Goal: Contribute content: Contribute content

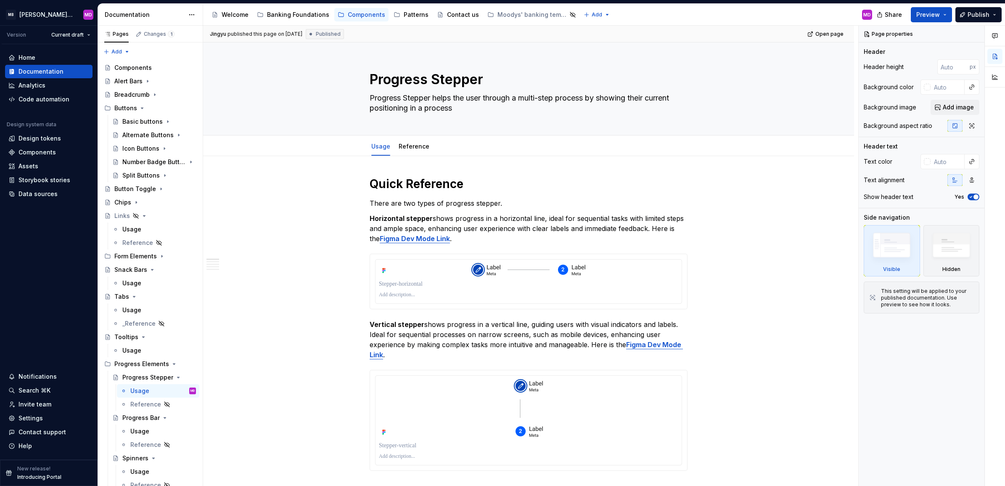
type textarea "*"
click at [410, 15] on div "Patterns" at bounding box center [416, 15] width 25 height 8
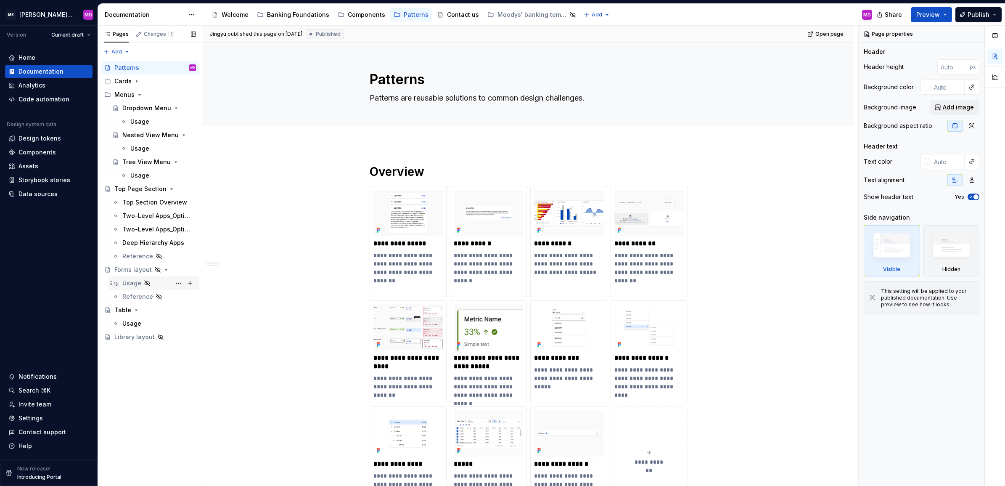
click at [160, 285] on div "Usage" at bounding box center [159, 283] width 74 height 12
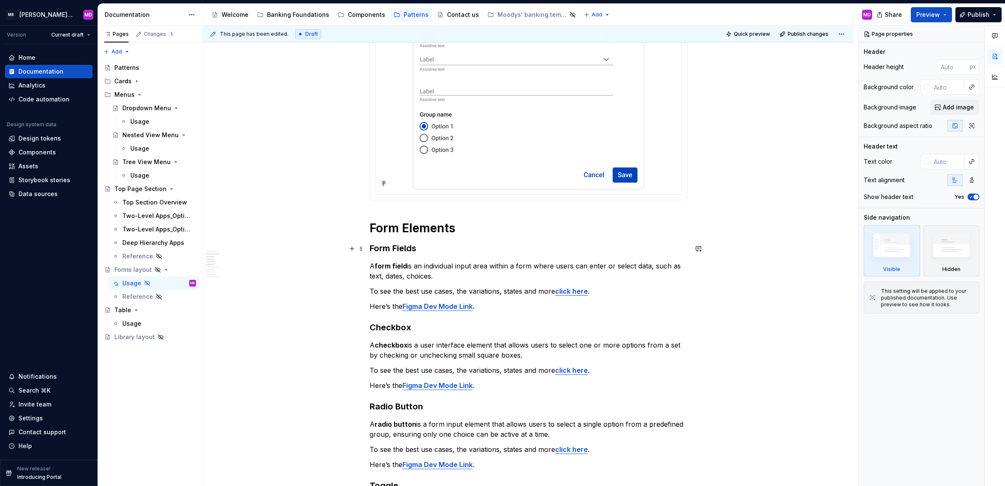
click at [452, 254] on h3 "Form Fields" at bounding box center [529, 248] width 318 height 12
type textarea "*"
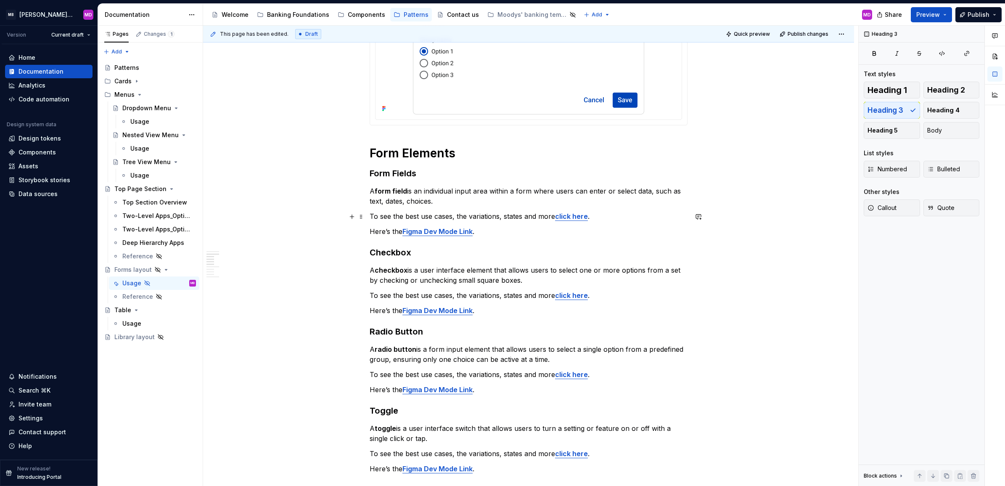
scroll to position [345, 0]
click at [617, 213] on p "To see the best use cases, the variations, states and more click here ." at bounding box center [529, 217] width 318 height 10
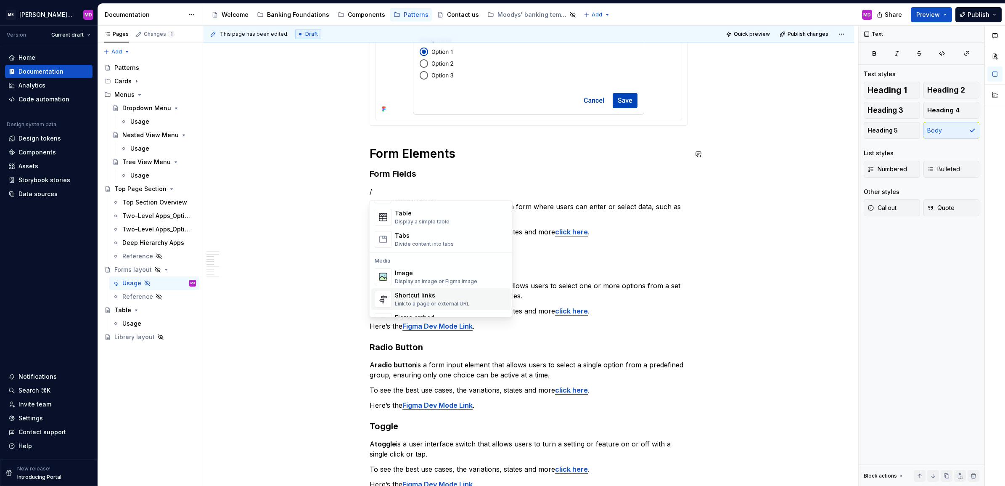
scroll to position [328, 0]
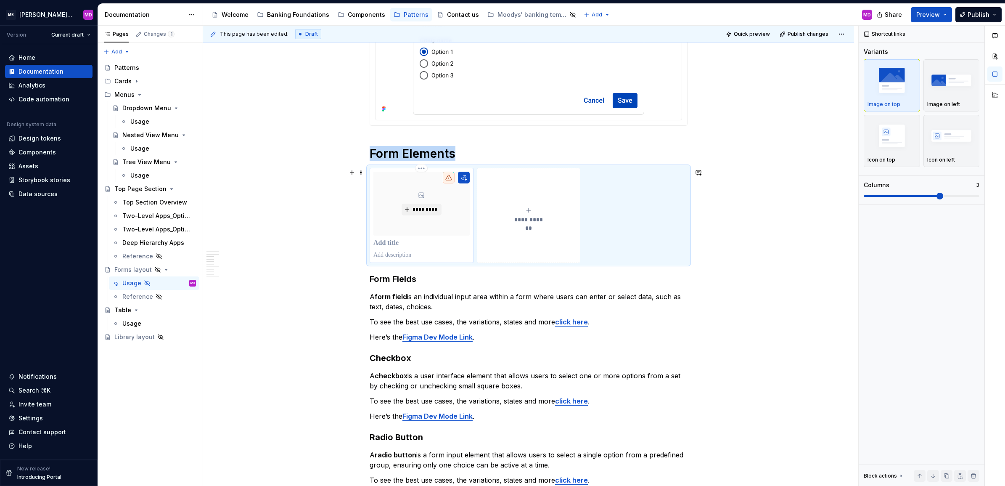
click at [390, 244] on p at bounding box center [422, 243] width 96 height 8
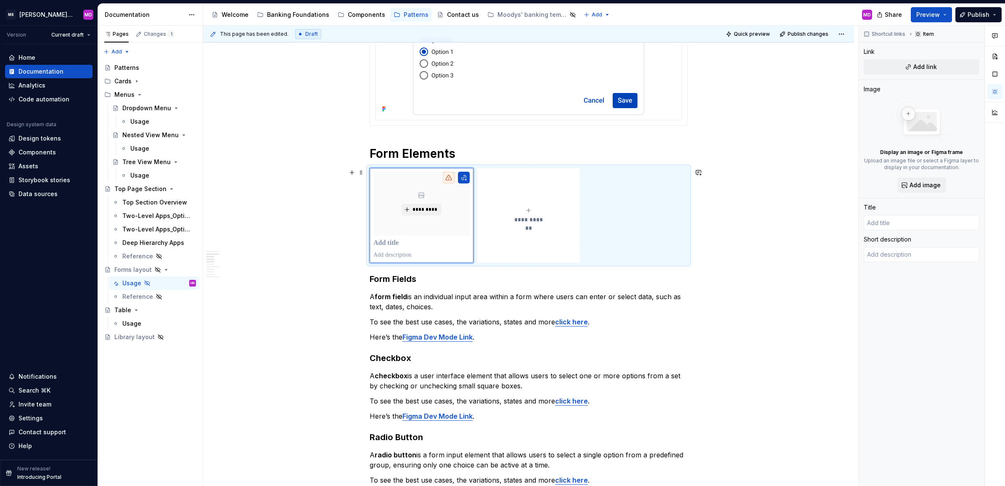
type textarea "*"
type input "F"
type textarea "*"
type input "Fo"
type textarea "*"
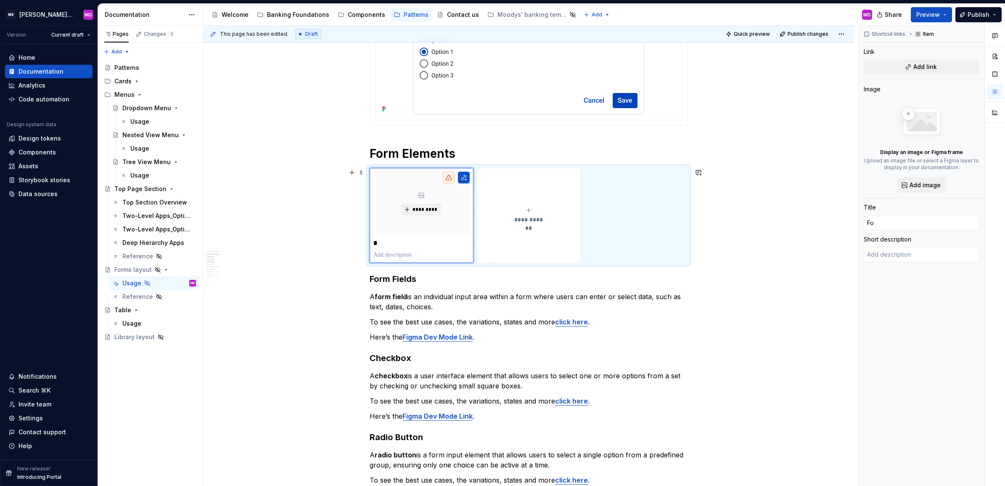
type input "For"
type textarea "*"
type input "Form"
type textarea "*"
type input "Form"
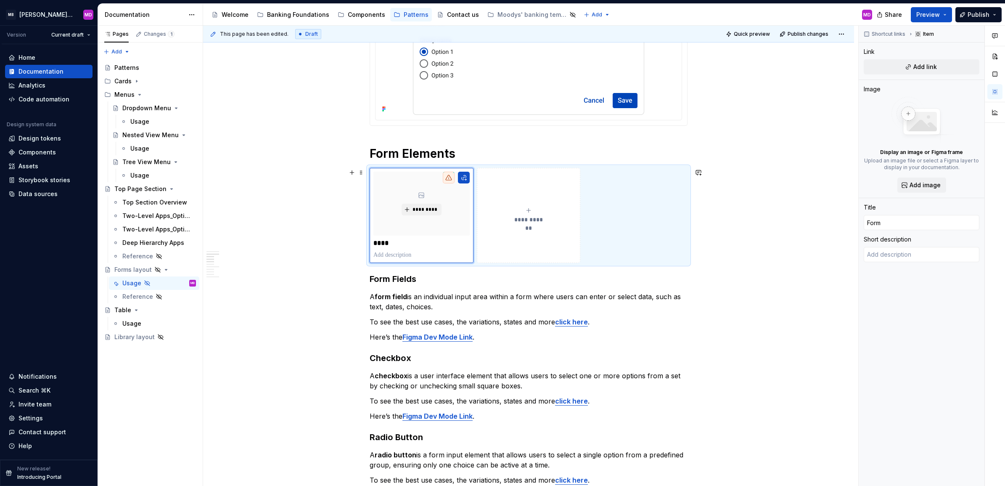
type textarea "*"
type input "Form F"
type textarea "*"
type input "Form Fi"
type textarea "*"
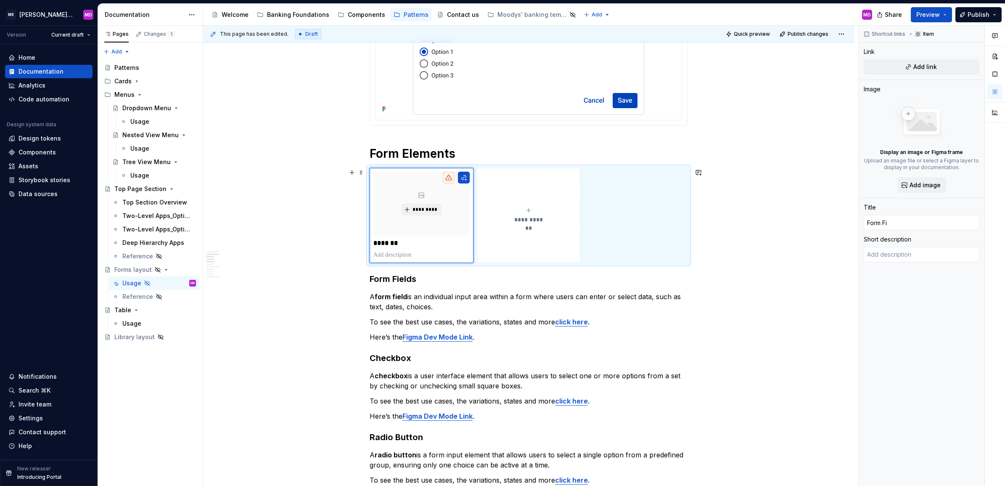
type input "Form Fie"
type textarea "*"
type input "Form Fiel"
type textarea "*"
type input "Form Field"
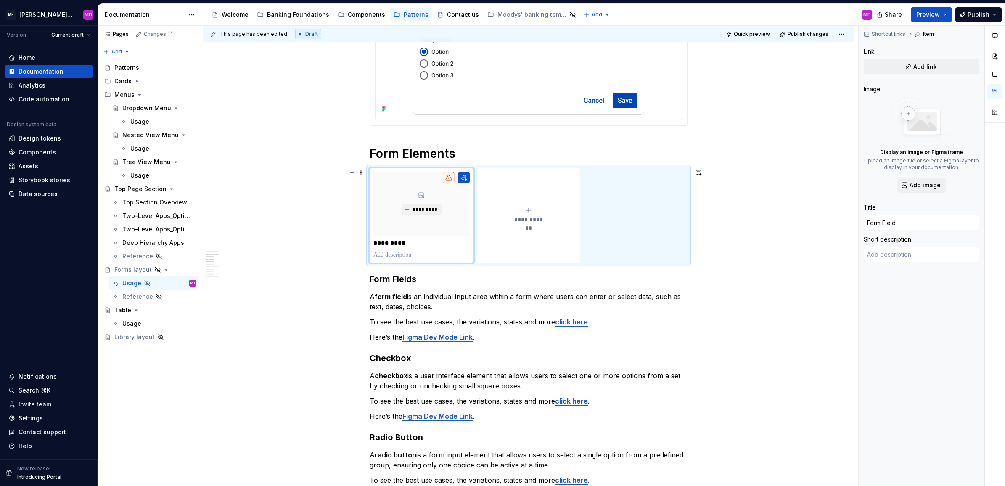
type textarea "*"
type input "Form Fields"
click at [658, 216] on div "**********" at bounding box center [529, 215] width 318 height 95
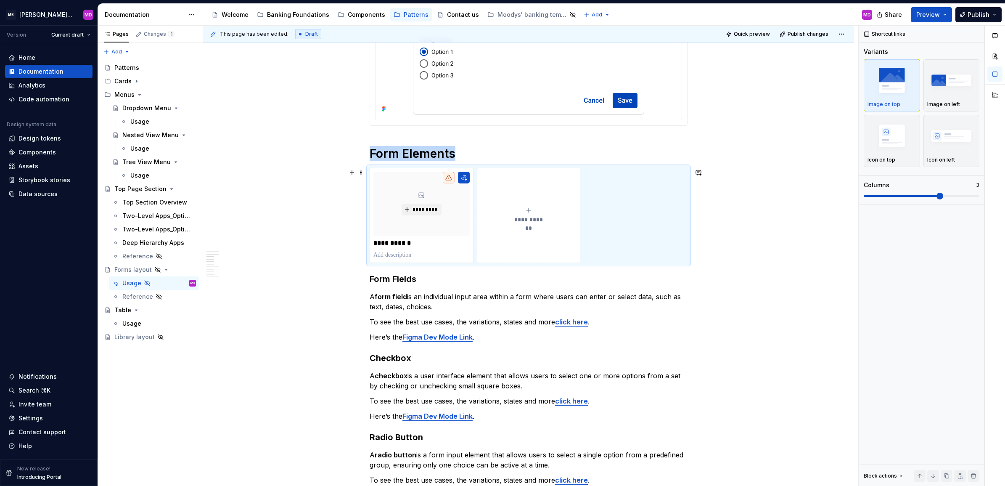
click at [524, 217] on span "**********" at bounding box center [529, 219] width 37 height 8
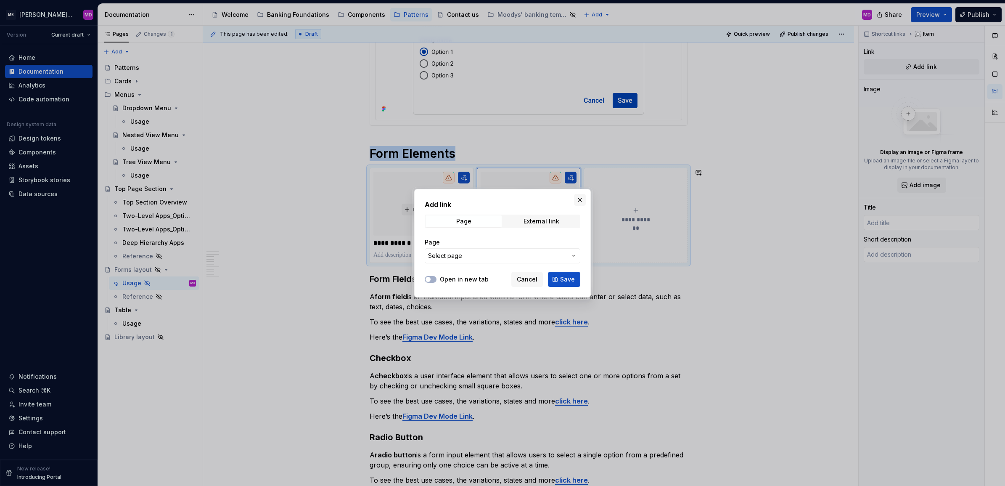
click at [580, 199] on button "button" at bounding box center [580, 200] width 12 height 12
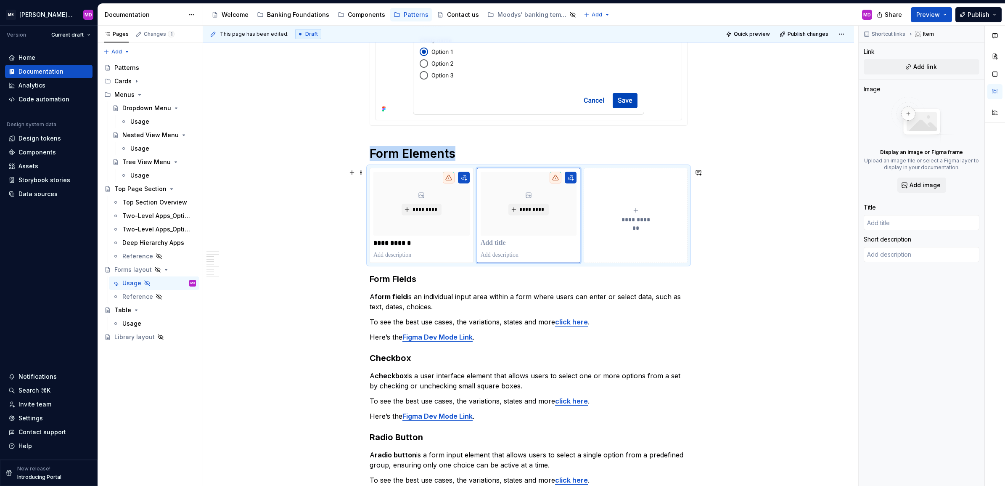
click at [613, 219] on div "**********" at bounding box center [636, 215] width 96 height 17
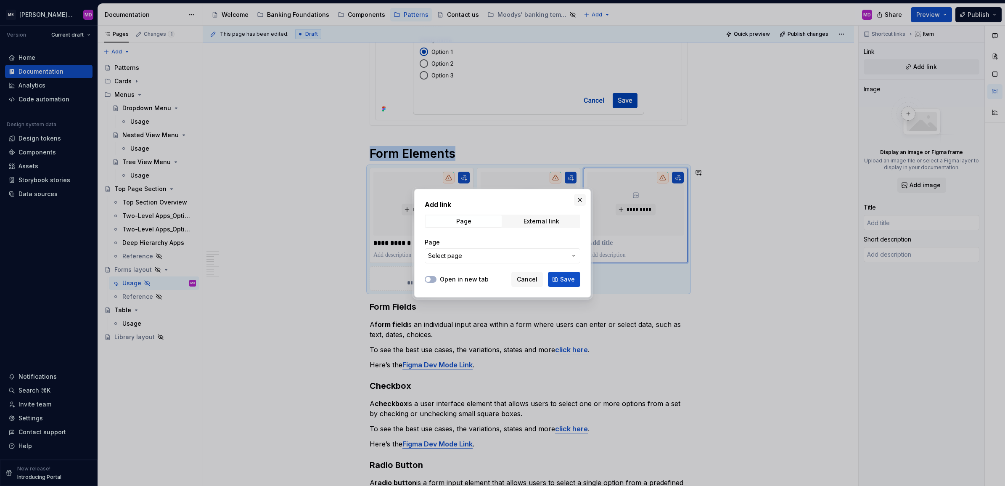
click at [576, 199] on button "button" at bounding box center [580, 200] width 12 height 12
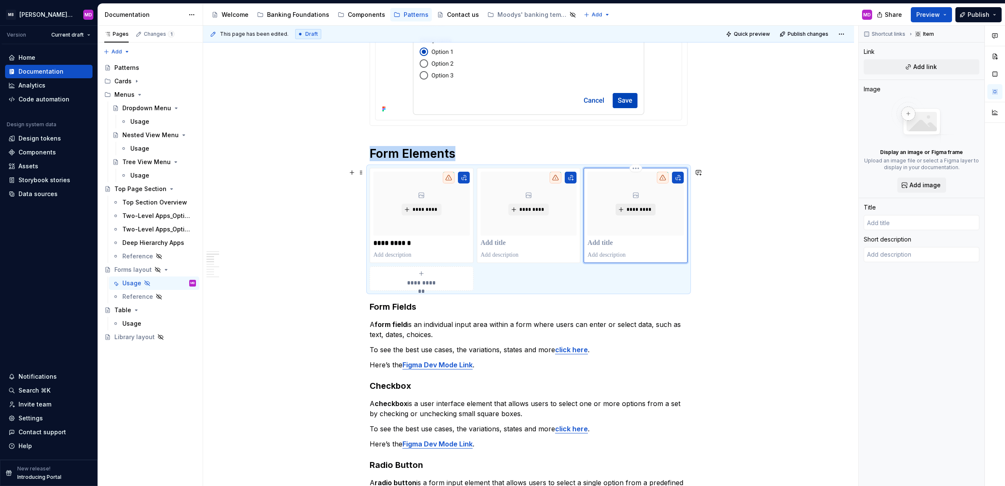
click at [629, 212] on span "*********" at bounding box center [639, 209] width 26 height 7
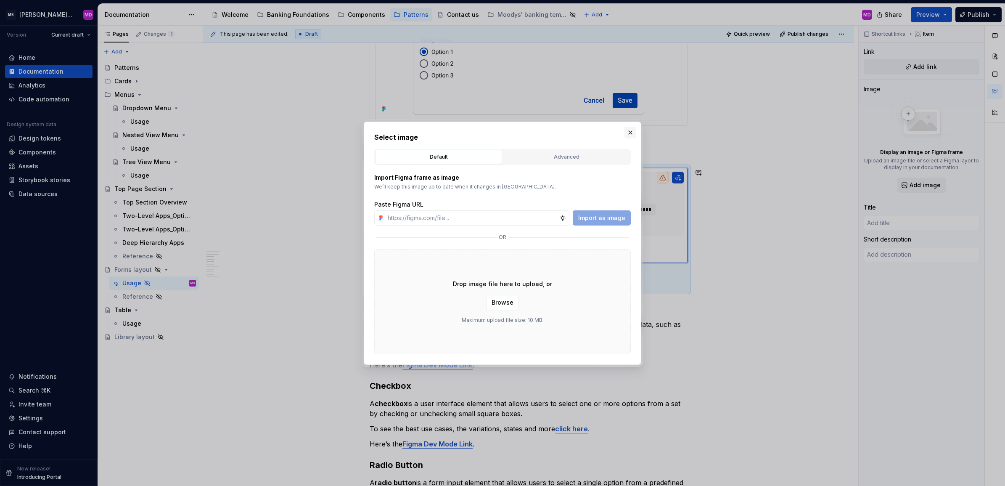
click at [629, 135] on button "button" at bounding box center [631, 133] width 12 height 12
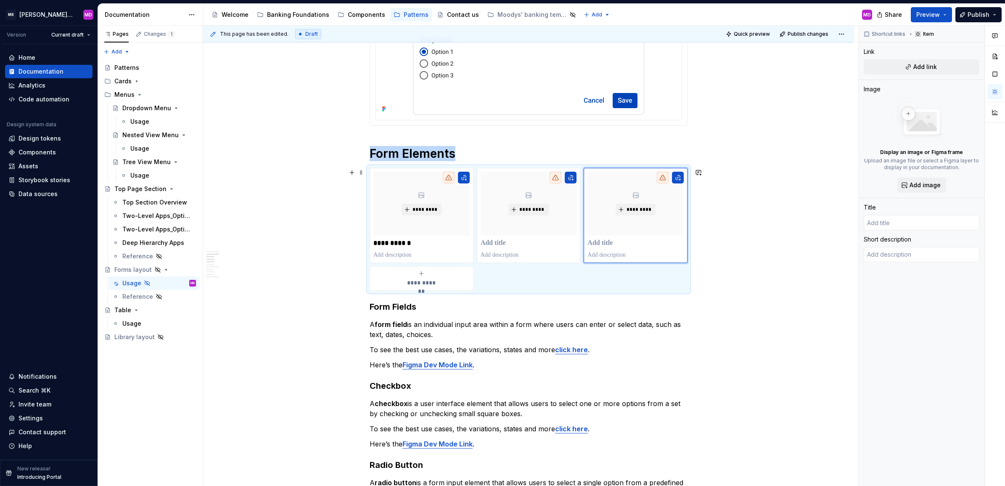
click at [593, 276] on div "**********" at bounding box center [529, 229] width 318 height 123
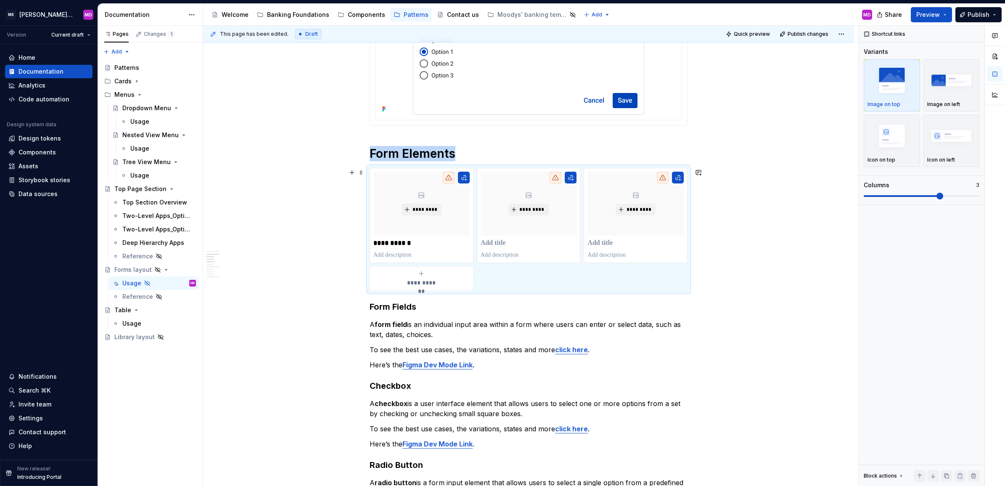
click at [415, 278] on div "**********" at bounding box center [422, 278] width 96 height 17
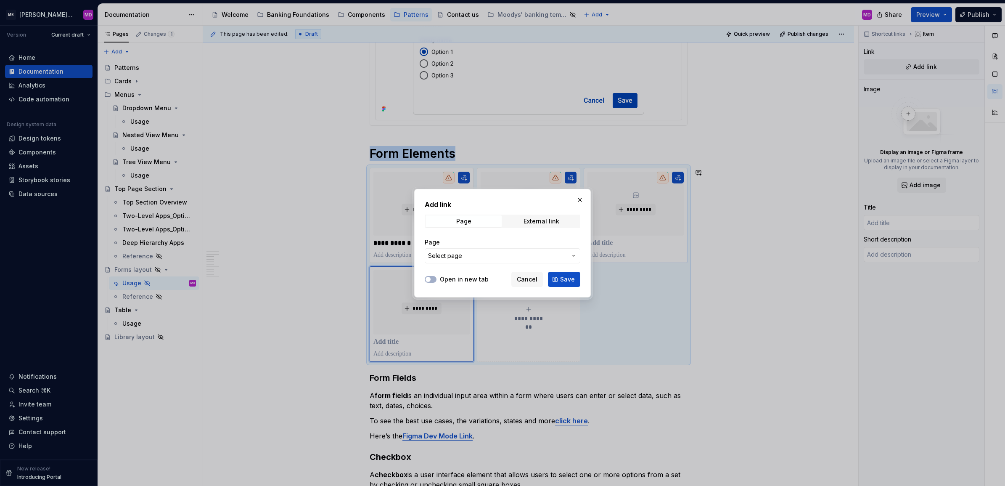
drag, startPoint x: 581, startPoint y: 199, endPoint x: 585, endPoint y: 206, distance: 8.9
click at [581, 199] on button "button" at bounding box center [580, 200] width 12 height 12
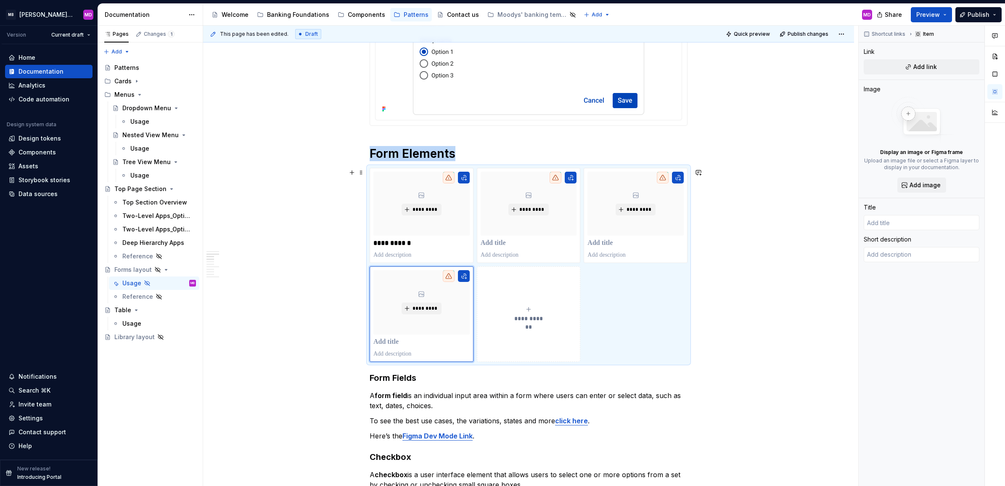
click at [642, 328] on div "**********" at bounding box center [529, 265] width 318 height 194
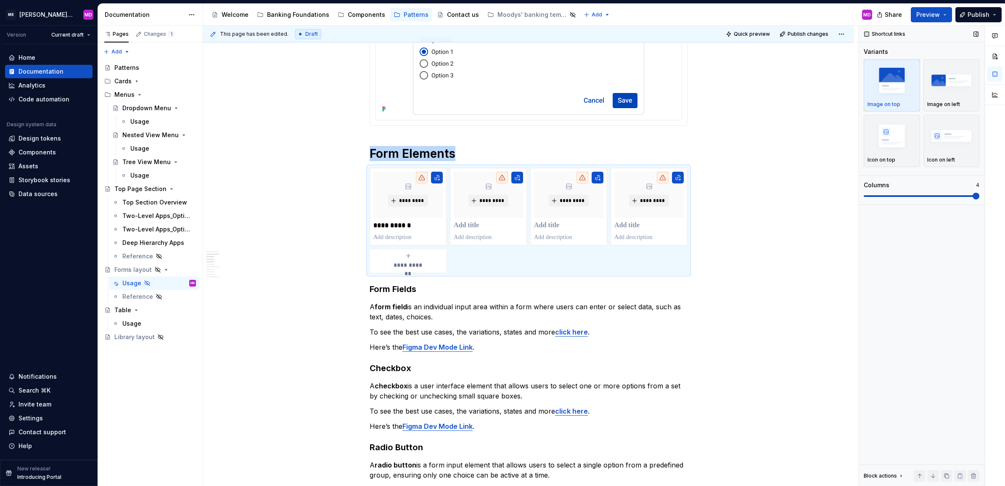
click at [974, 193] on span at bounding box center [976, 196] width 7 height 7
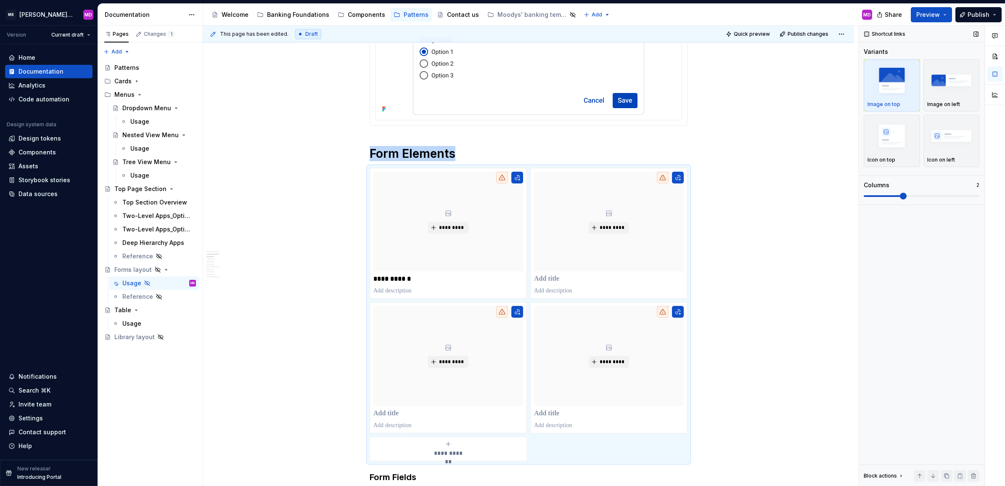
click at [905, 193] on span at bounding box center [922, 196] width 116 height 7
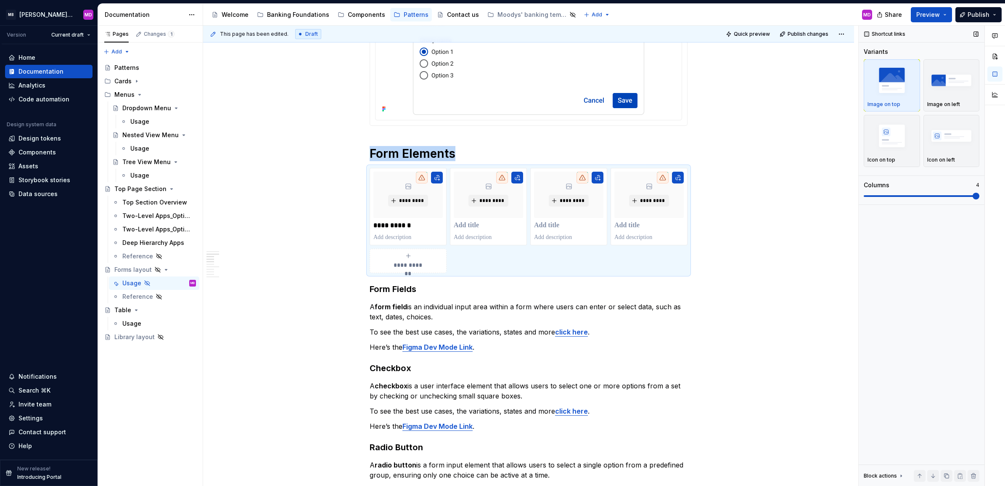
click at [980, 193] on span at bounding box center [976, 196] width 7 height 7
click at [476, 228] on p at bounding box center [488, 225] width 69 height 8
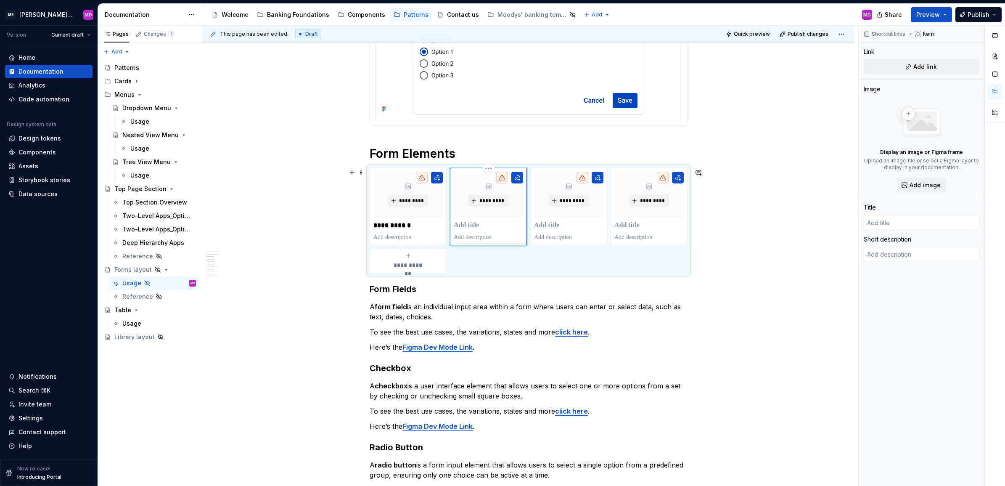
type textarea "*"
type input "C"
type textarea "*"
type input "Ch"
type textarea "*"
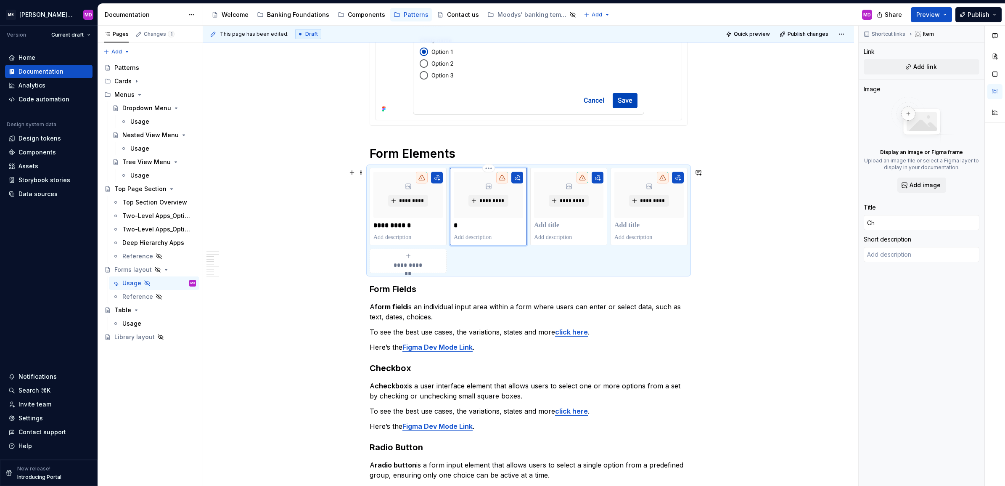
type input "Che"
type textarea "*"
type input "Chec"
type textarea "*"
type input "Check"
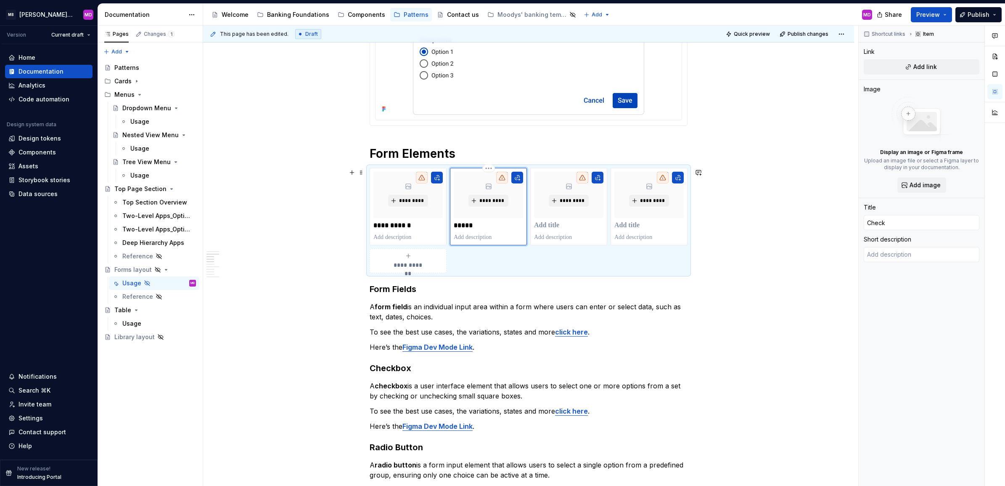
type textarea "*"
type input "CheckB"
type textarea "*"
type input "CheckBo"
type textarea "*"
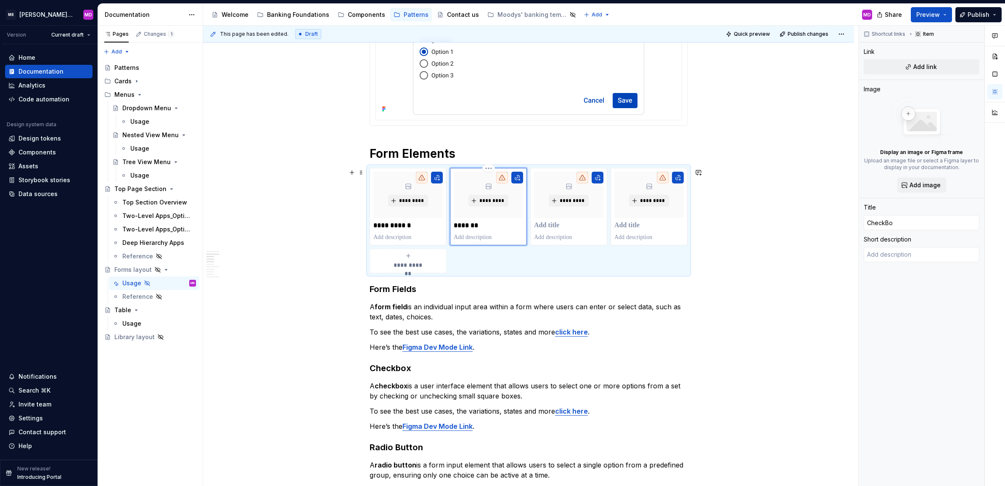
type input "CheckBox"
click at [552, 223] on p at bounding box center [568, 225] width 69 height 8
type textarea "*"
type input "R"
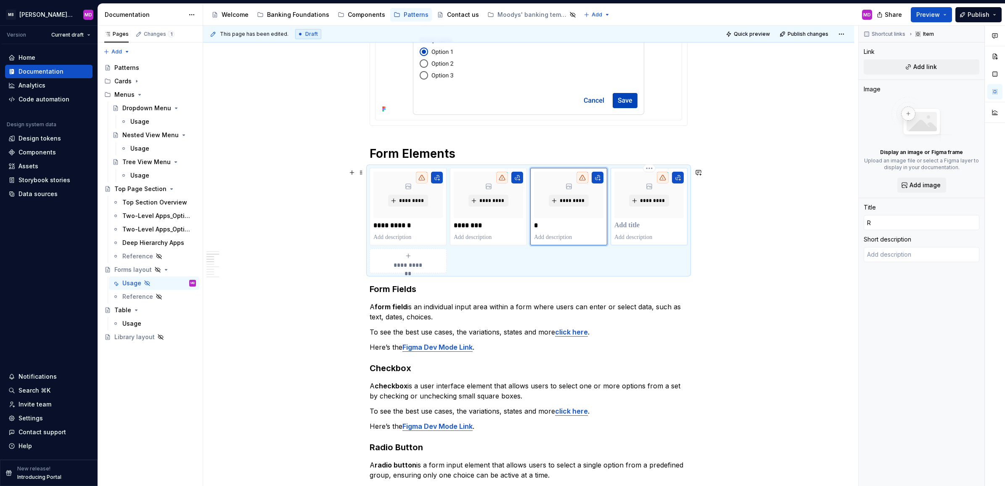
type textarea "*"
type input "Ra"
type textarea "*"
type input "Rad"
type textarea "*"
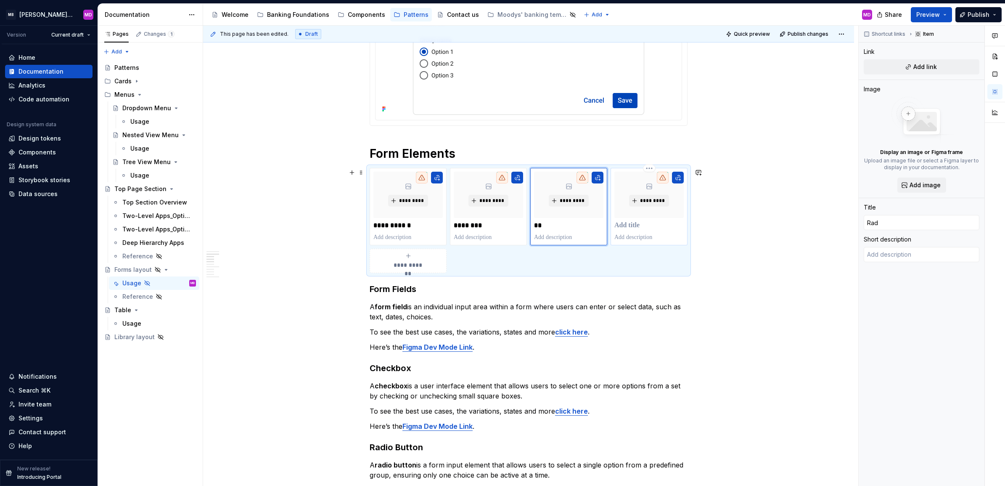
type input "Radi"
type textarea "*"
type input "Radio"
type textarea "*"
type input "Radio"
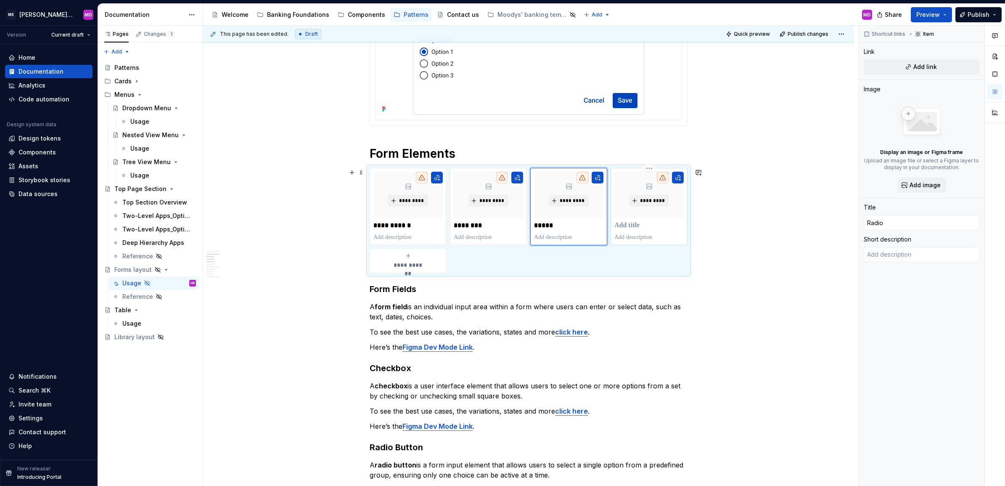
type textarea "*"
type input "Radio B"
type textarea "*"
type input "Radio BU"
type textarea "*"
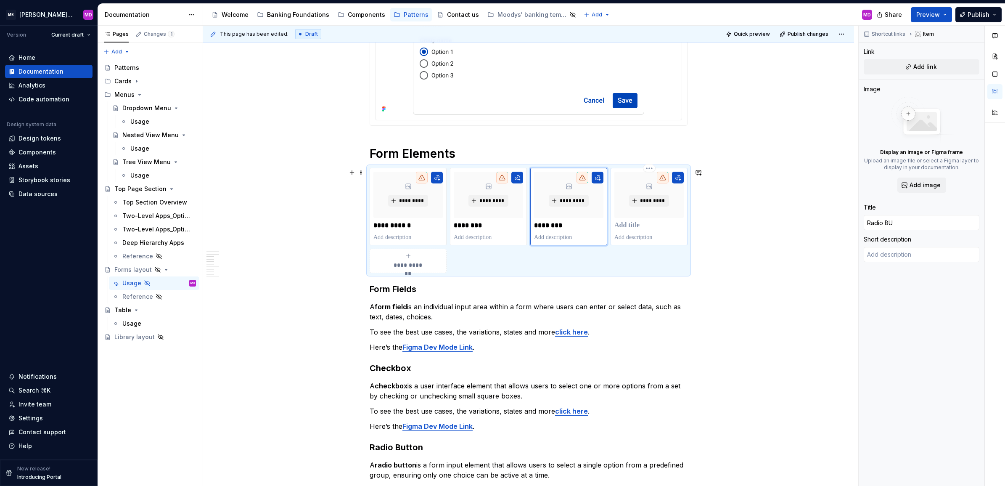
type input "Radio BUt"
type textarea "*"
type input "Radio BUtt"
type textarea "*"
type input "Radio BUtto"
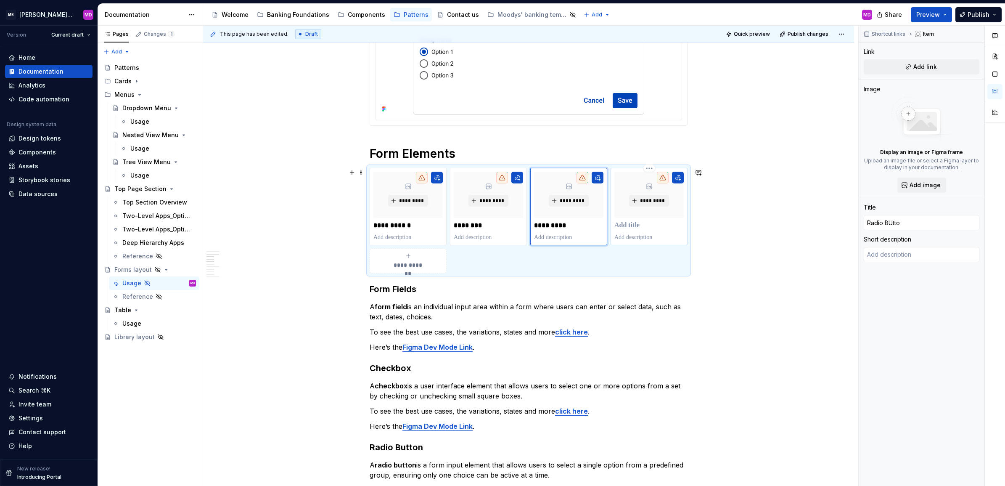
type textarea "*"
type input "Radio BUtton"
click at [562, 223] on p "**********" at bounding box center [568, 225] width 69 height 8
type textarea "*"
type input "Radio Btton"
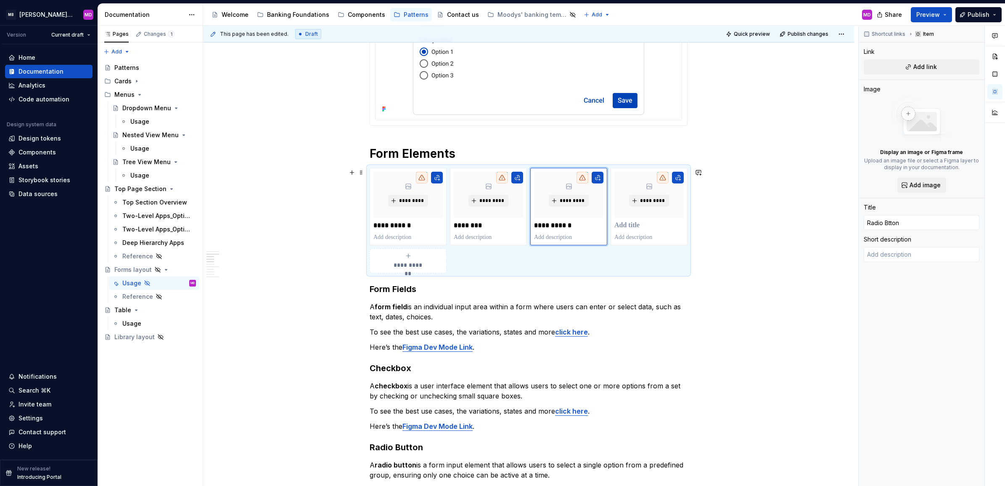
type textarea "*"
type input "Radio Button"
click at [641, 226] on p at bounding box center [649, 225] width 69 height 8
type textarea "*"
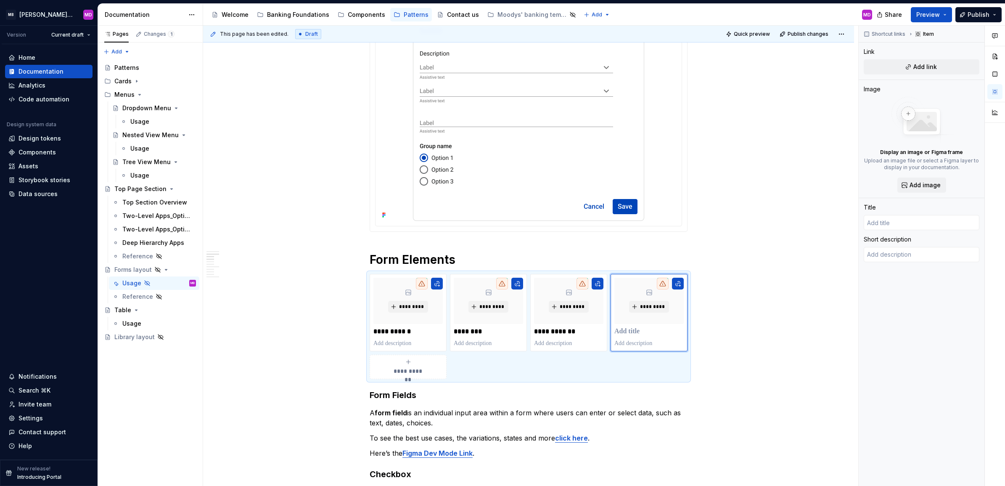
scroll to position [233, 0]
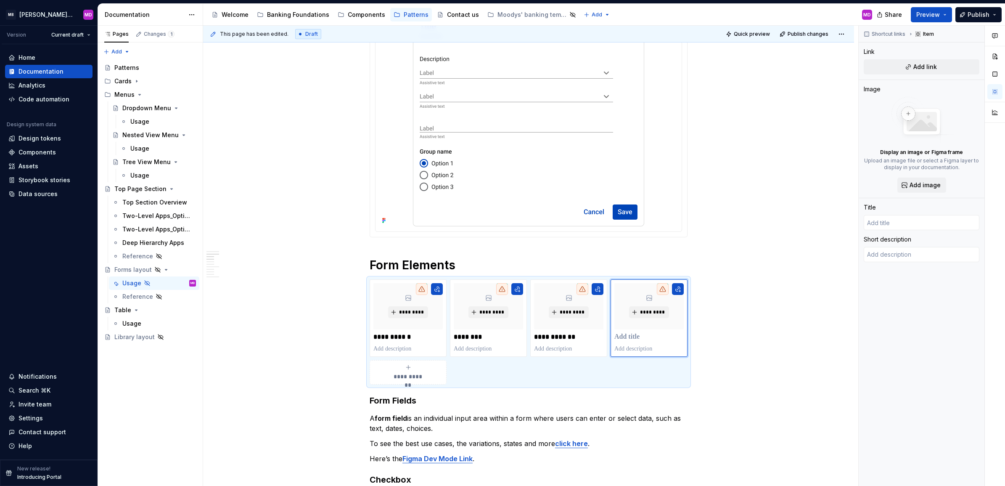
type textarea "*"
type input "T"
type textarea "*"
type input "To"
type textarea "*"
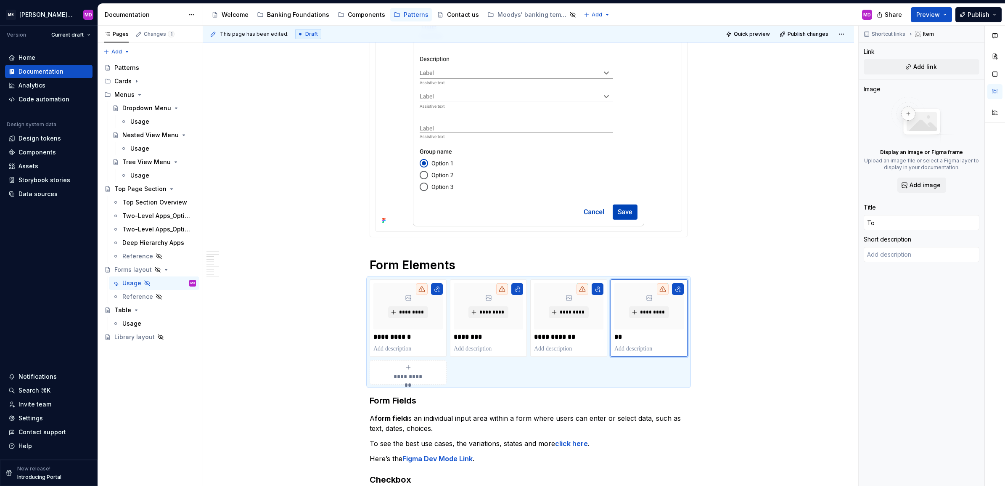
type input "Tog"
type textarea "*"
type input "Togg"
type textarea "*"
type input "Toggl"
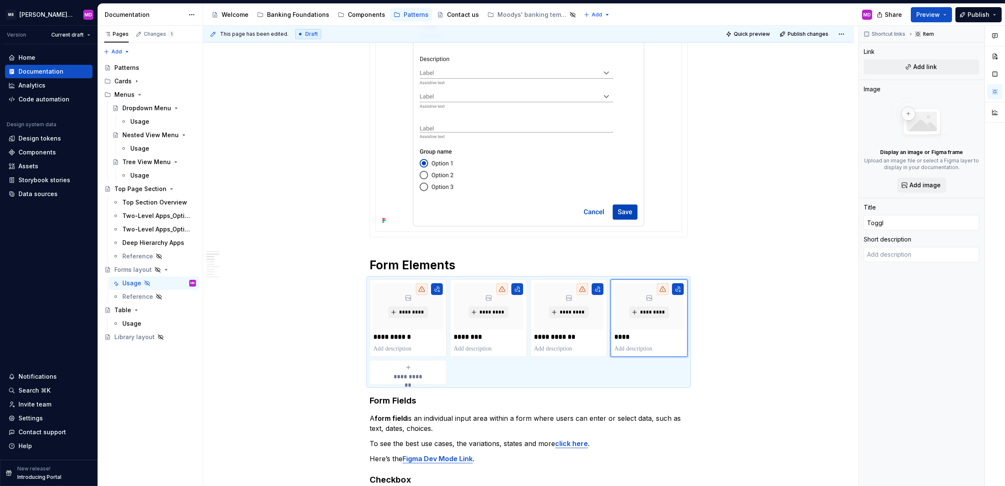
type textarea "*"
type input "Togglz"
type textarea "*"
type input "Toggl"
type textarea "*"
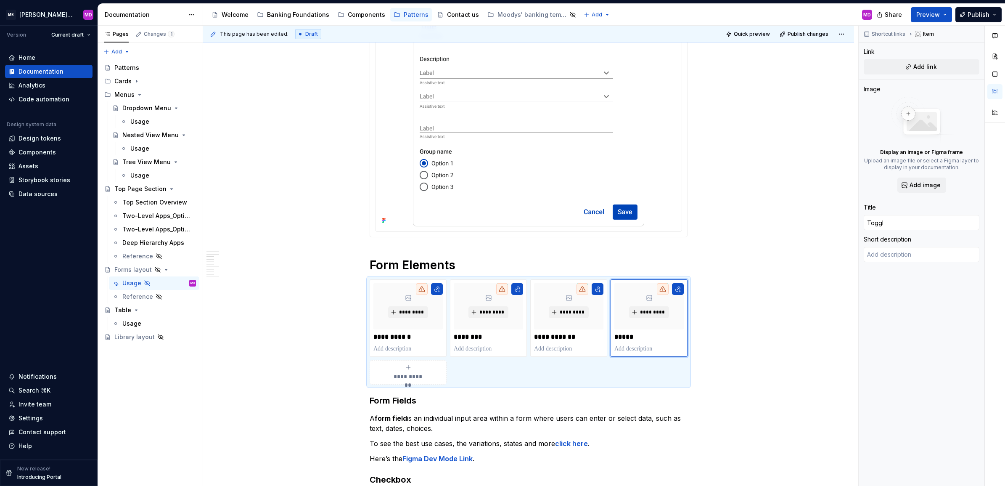
type input "Toggle"
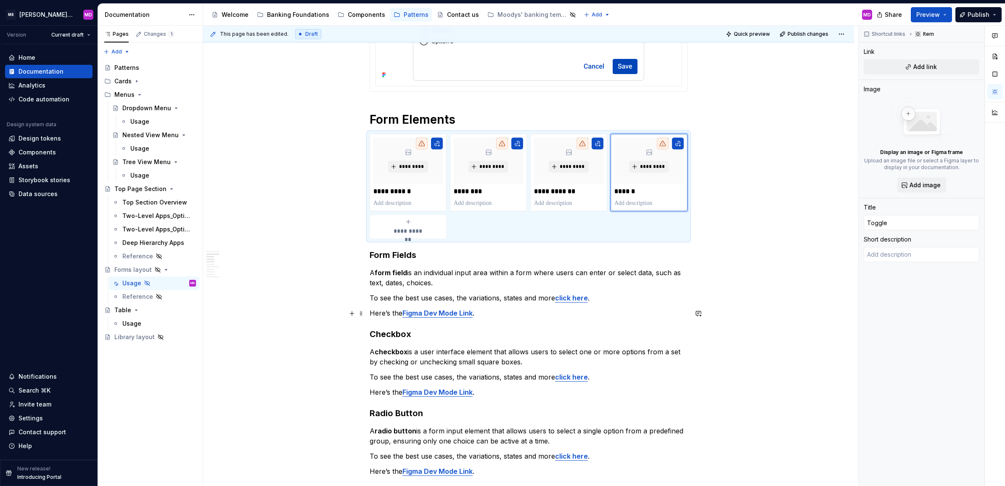
scroll to position [379, 0]
type textarea "*"
type input "Form Fields"
click at [413, 167] on span "*********" at bounding box center [412, 166] width 26 height 7
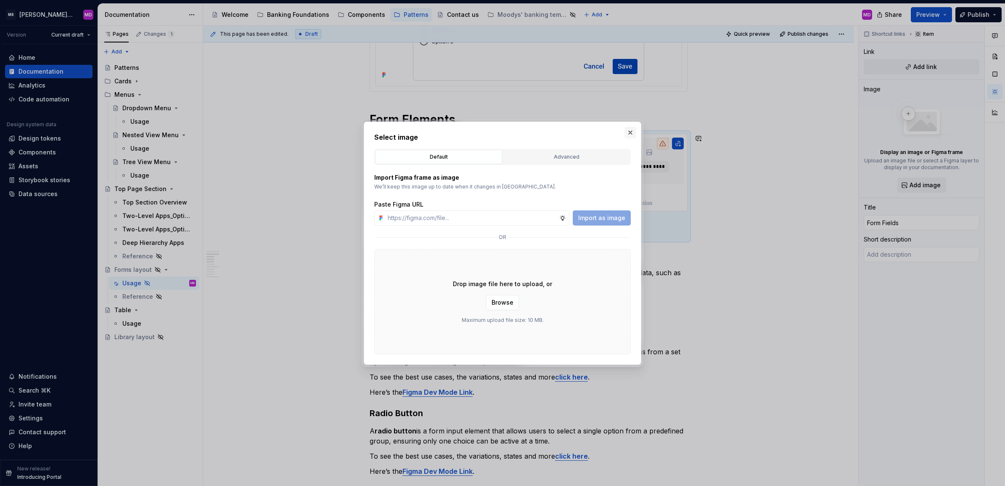
click at [627, 130] on button "button" at bounding box center [631, 133] width 12 height 12
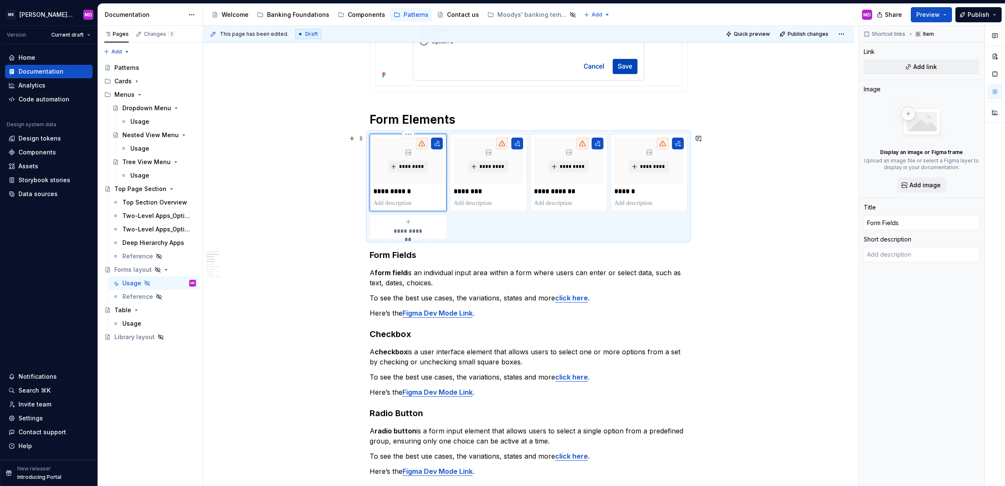
click at [429, 201] on p at bounding box center [408, 203] width 69 height 8
click at [930, 64] on span "Add link" at bounding box center [926, 67] width 24 height 8
type textarea "*"
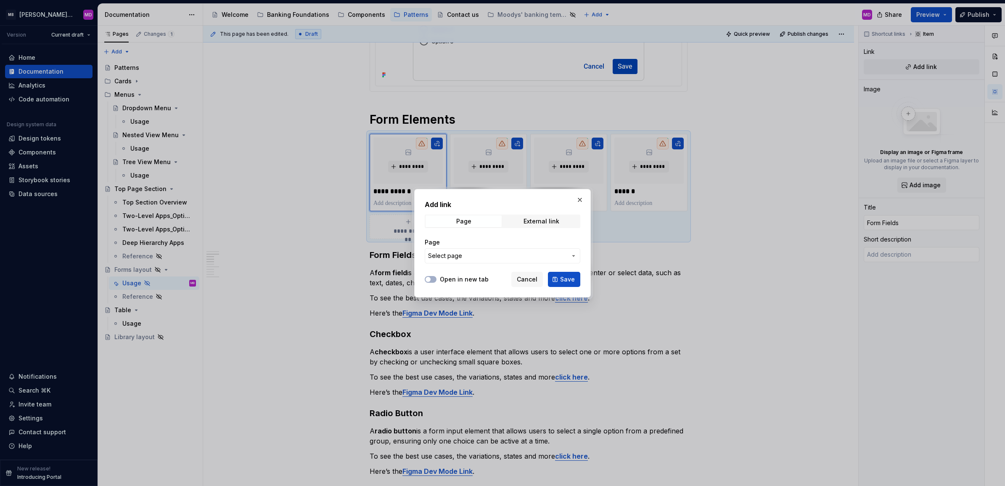
click at [459, 252] on span "Select page" at bounding box center [445, 256] width 34 height 8
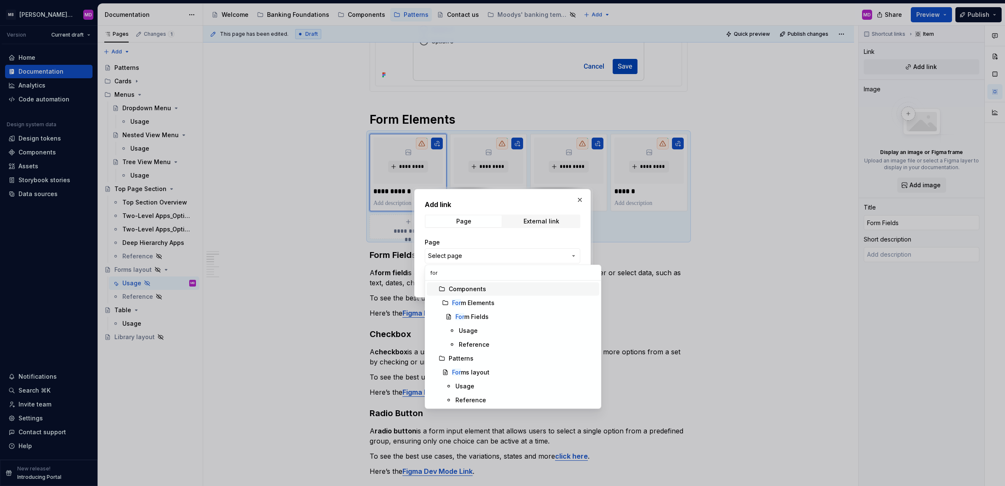
type input "form"
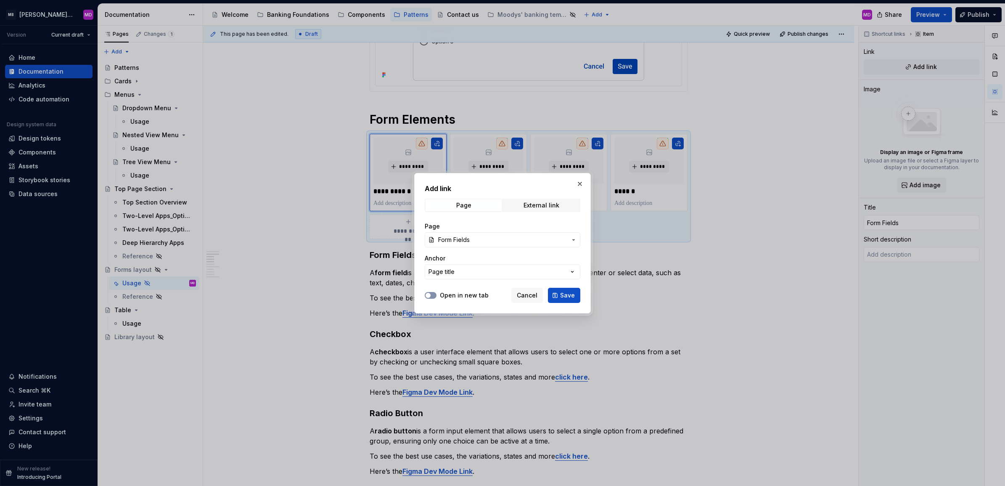
click at [432, 294] on button "Open in new tab" at bounding box center [431, 295] width 12 height 7
click at [559, 295] on button "Save" at bounding box center [564, 295] width 32 height 15
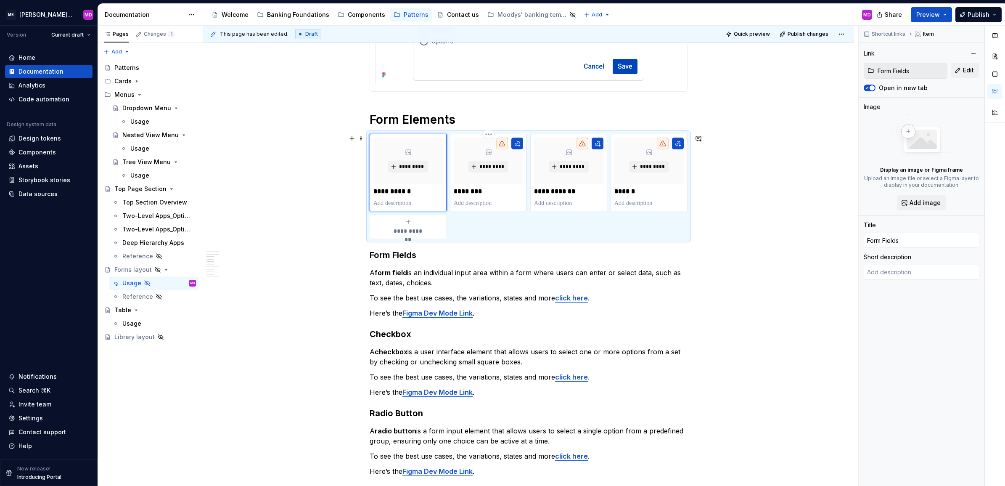
type textarea "*"
type textarea "Individual input area within a form where users can enter or select data, such …"
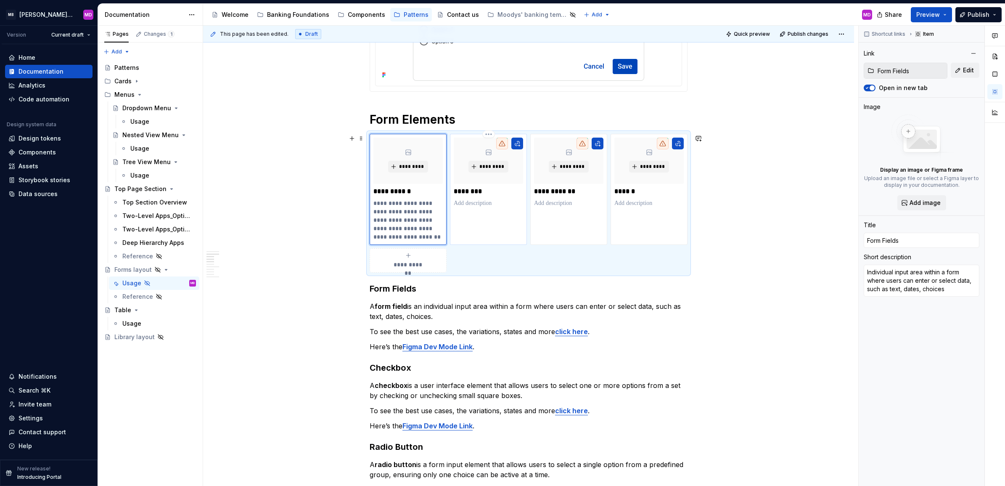
click at [505, 202] on p at bounding box center [488, 203] width 69 height 8
type textarea "*"
type input "Checkbox"
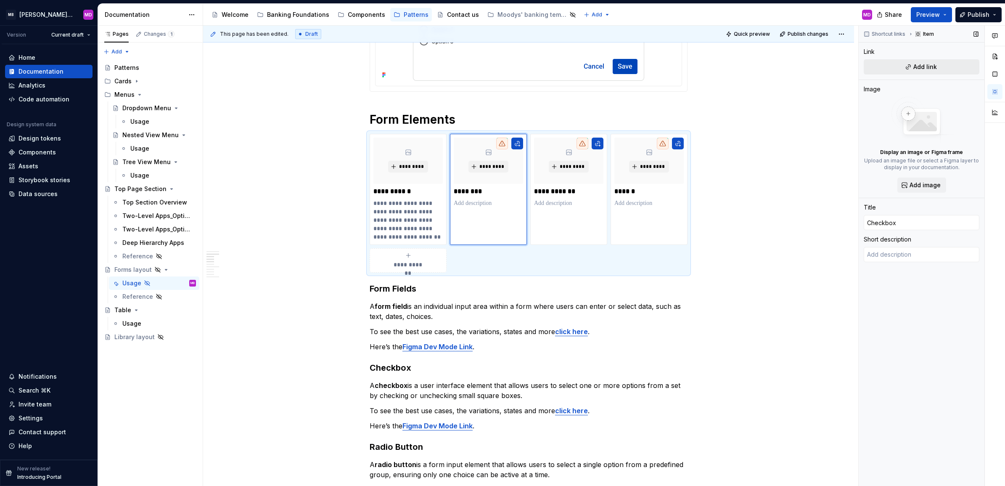
click at [948, 67] on button "Add link" at bounding box center [922, 66] width 116 height 15
type textarea "*"
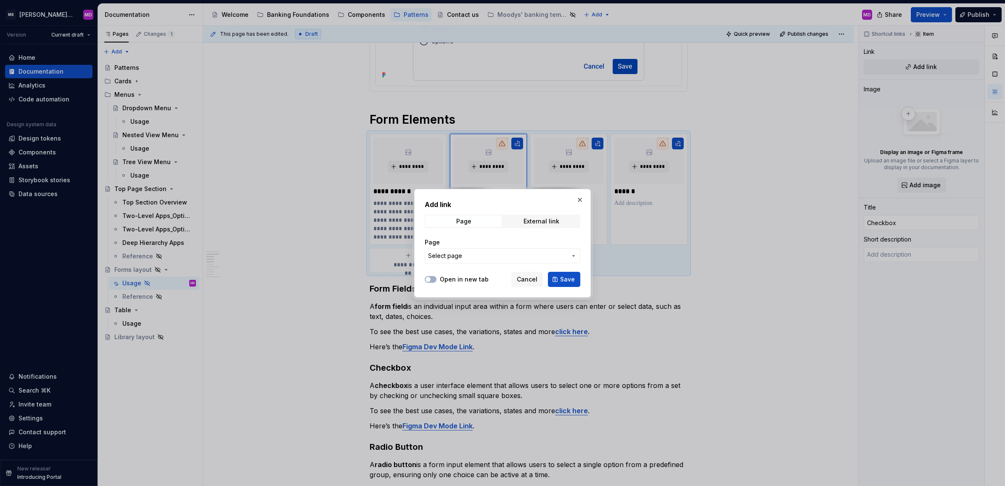
click at [476, 255] on span "Select page" at bounding box center [497, 256] width 139 height 8
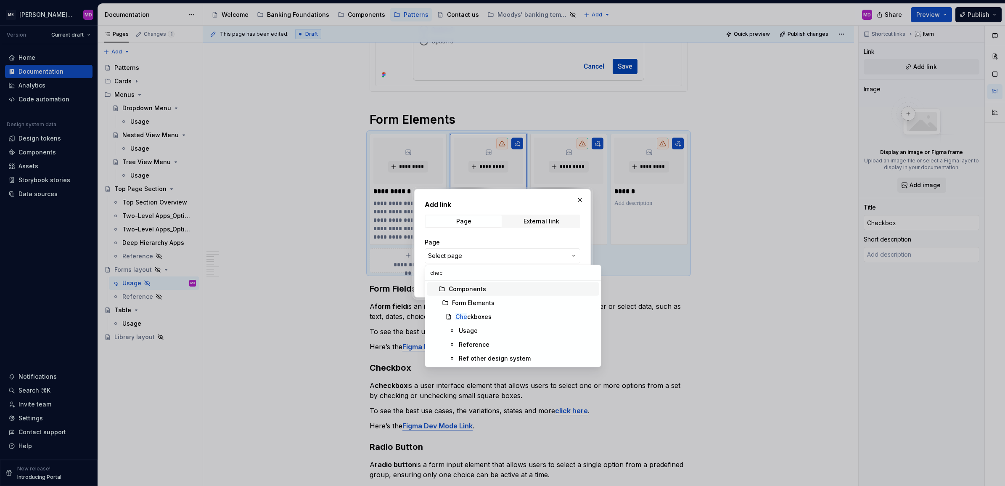
type input "check"
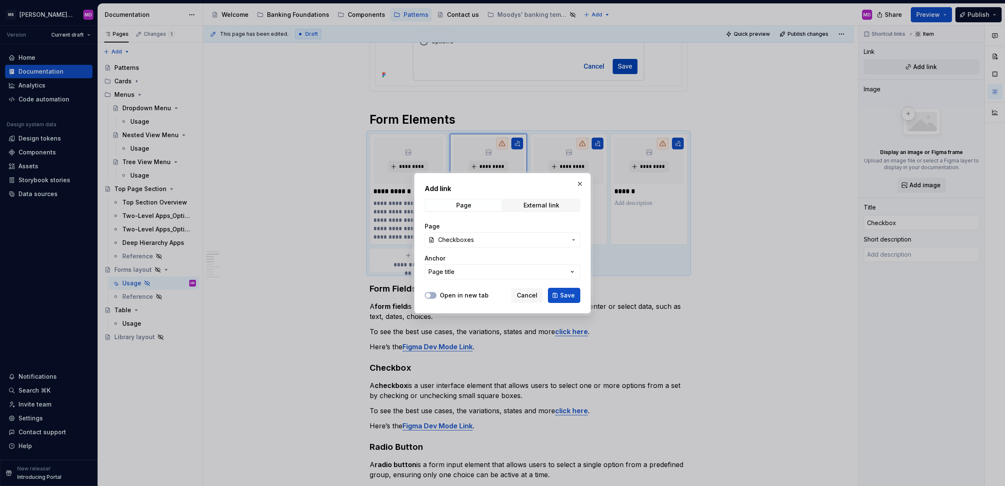
click at [431, 285] on div "Open in new tab Cancel Save" at bounding box center [503, 293] width 156 height 19
click at [430, 294] on span "button" at bounding box center [428, 295] width 5 height 5
click at [564, 297] on span "Save" at bounding box center [567, 295] width 15 height 8
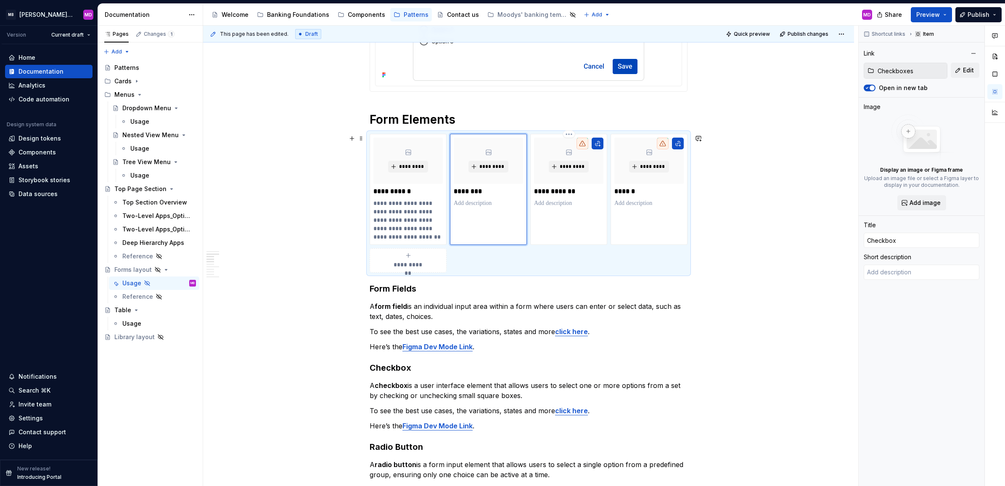
type textarea "*"
type textarea "User interface element that allows users to select one or more options from a s…"
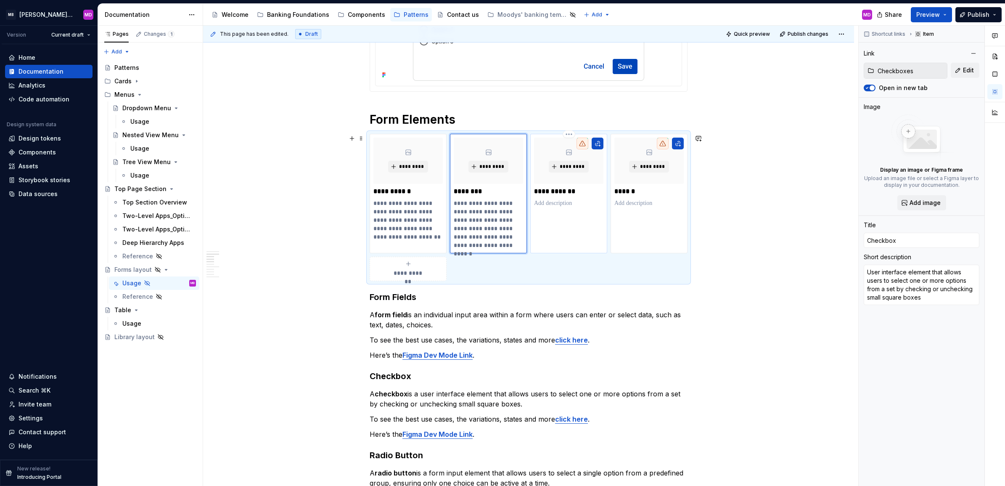
click at [558, 194] on p "**********" at bounding box center [568, 191] width 69 height 8
type textarea "*"
type input "Radio Button"
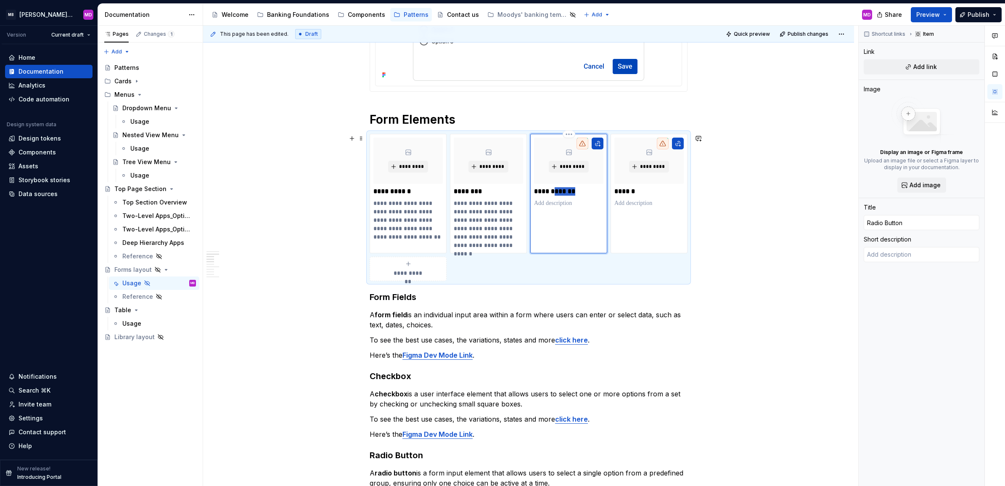
click at [558, 194] on p "**********" at bounding box center [568, 191] width 69 height 8
type textarea "*"
click at [576, 230] on div "*********" at bounding box center [568, 193] width 77 height 119
click at [937, 65] on button "Add link" at bounding box center [922, 66] width 116 height 15
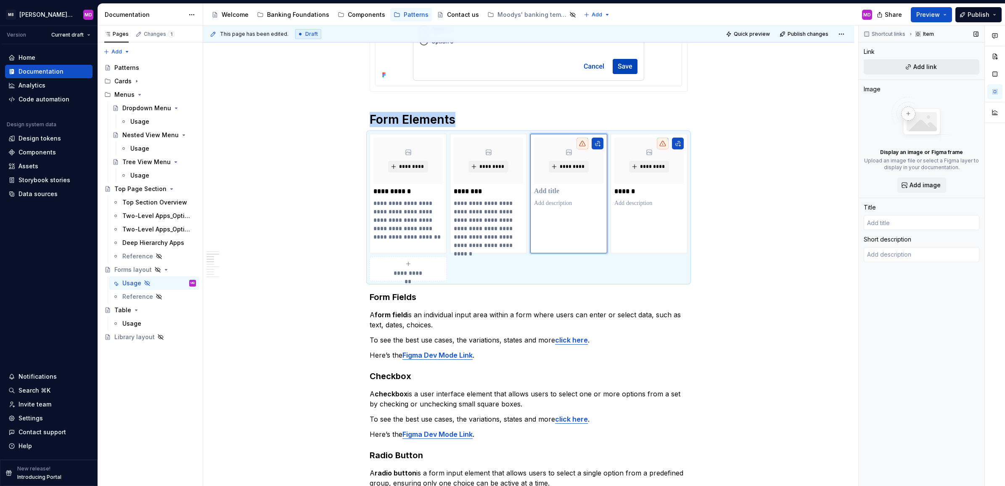
type textarea "*"
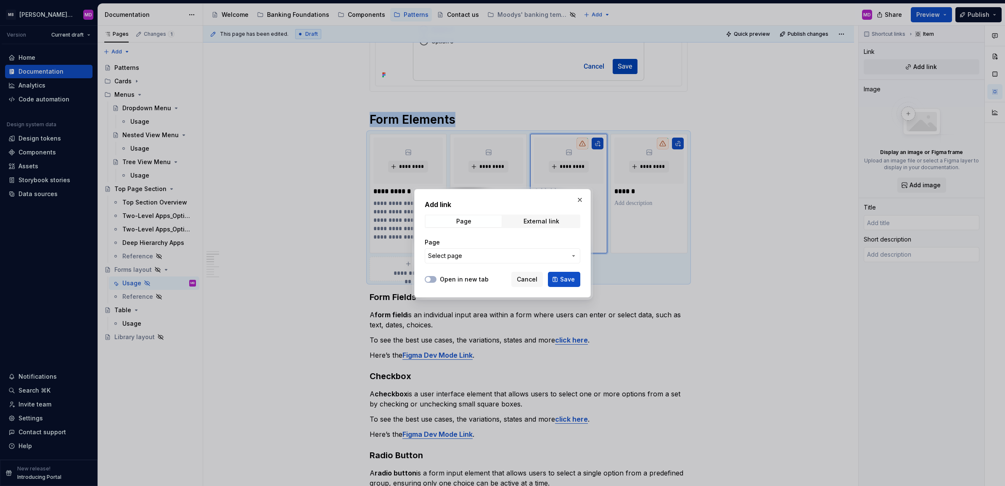
click at [477, 255] on span "Select page" at bounding box center [497, 256] width 139 height 8
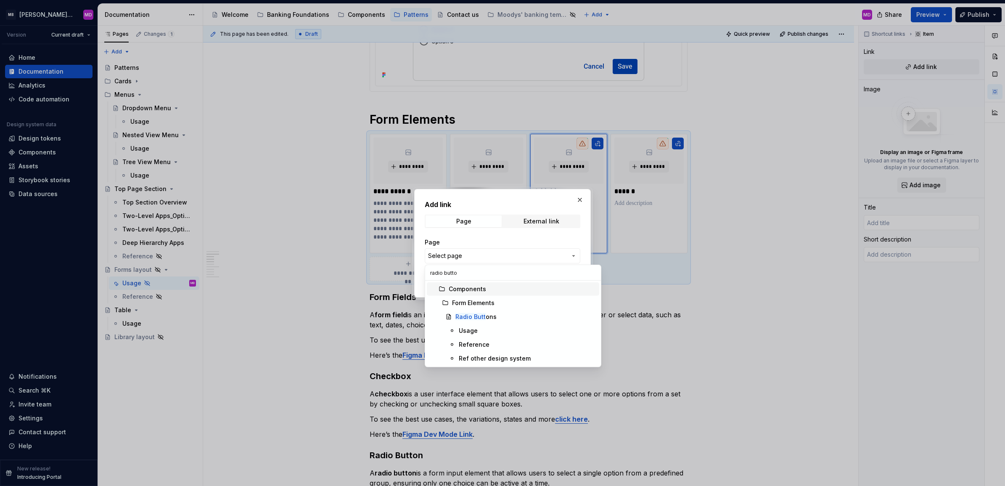
type input "radio button"
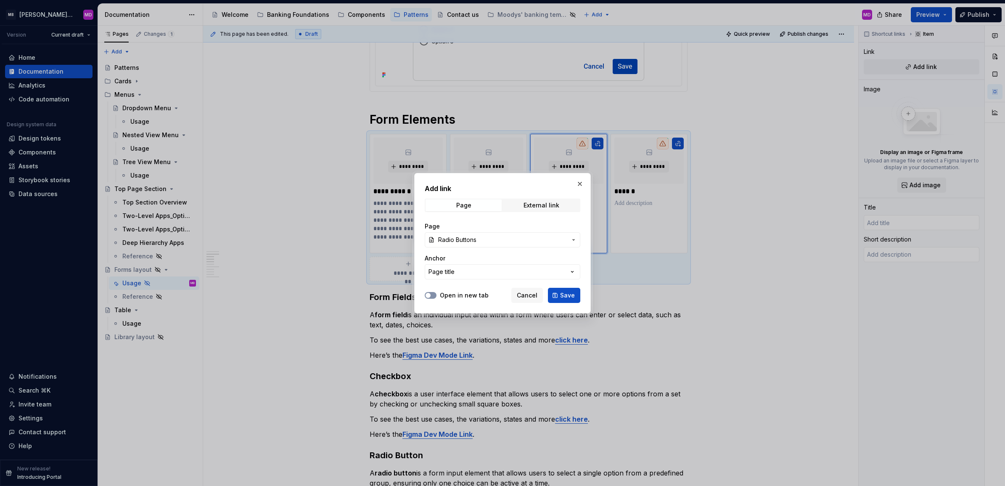
click at [426, 294] on span "button" at bounding box center [428, 295] width 5 height 5
click at [571, 294] on span "Save" at bounding box center [567, 295] width 15 height 8
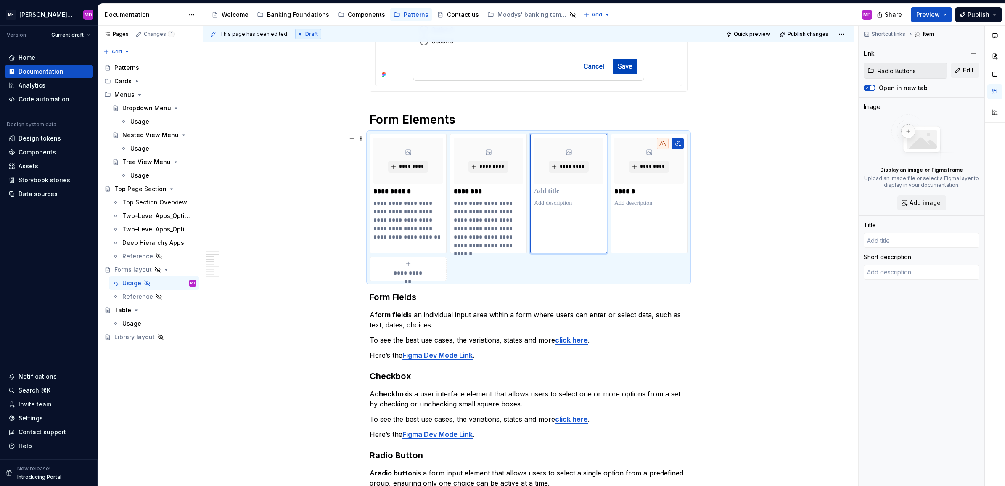
type textarea "*"
type input "Radio Buttons"
type textarea "Radio buttons allow users to select only one option from a number of choices."
click at [631, 190] on p "******" at bounding box center [649, 191] width 69 height 8
type textarea "*"
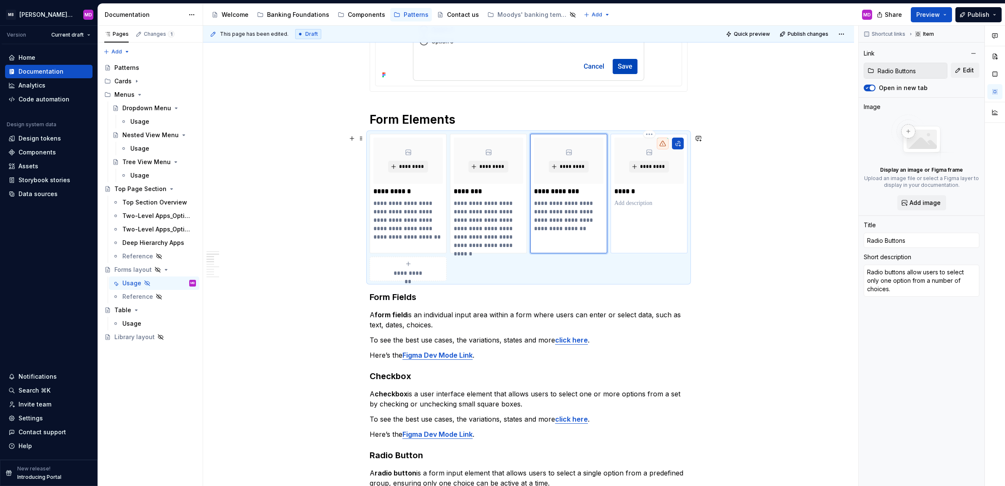
type input "Toggle"
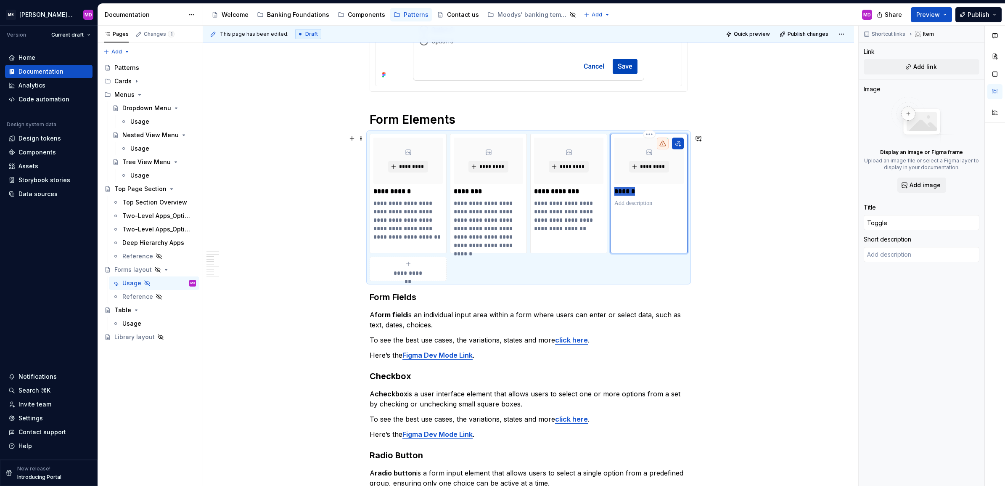
click at [631, 190] on p "******" at bounding box center [649, 191] width 69 height 8
type textarea "*"
click at [638, 223] on div "*********" at bounding box center [649, 193] width 77 height 119
click at [926, 66] on span "Add link" at bounding box center [926, 67] width 24 height 8
type textarea "*"
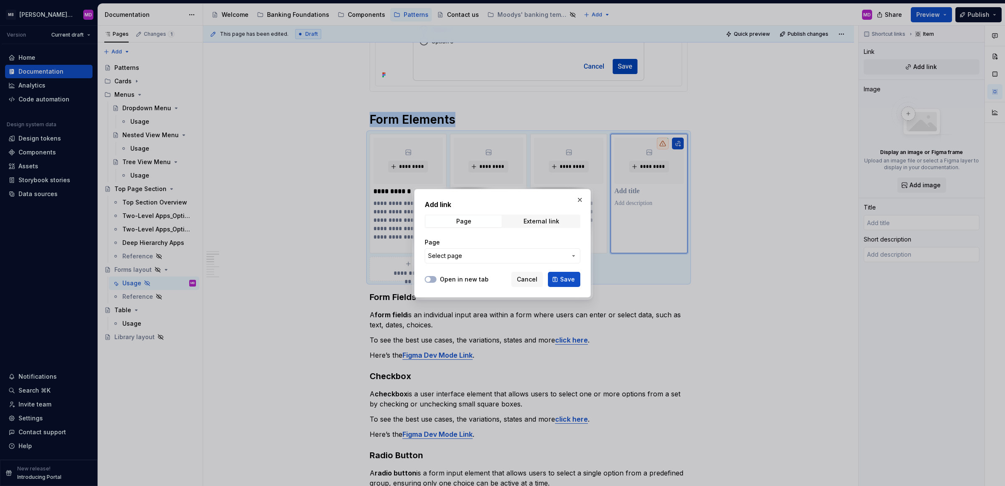
click at [474, 253] on span "Select page" at bounding box center [497, 256] width 139 height 8
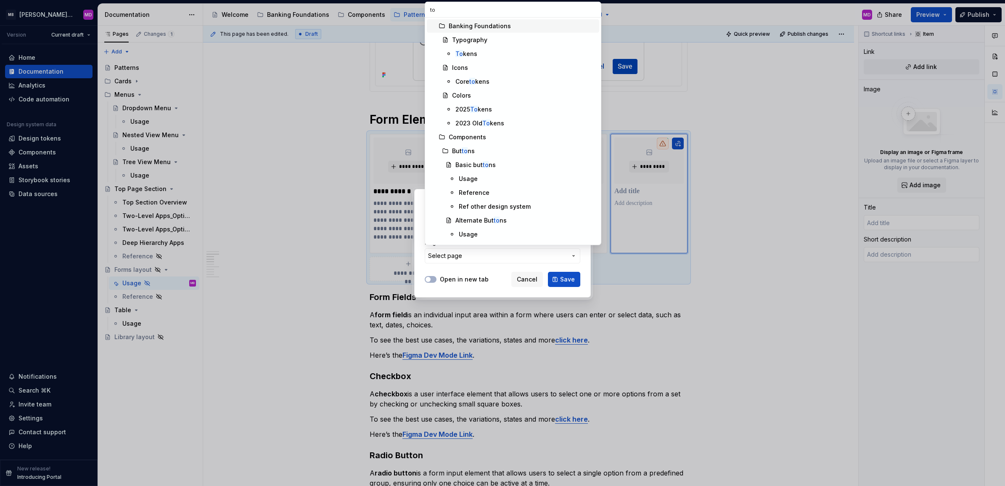
type input "tog"
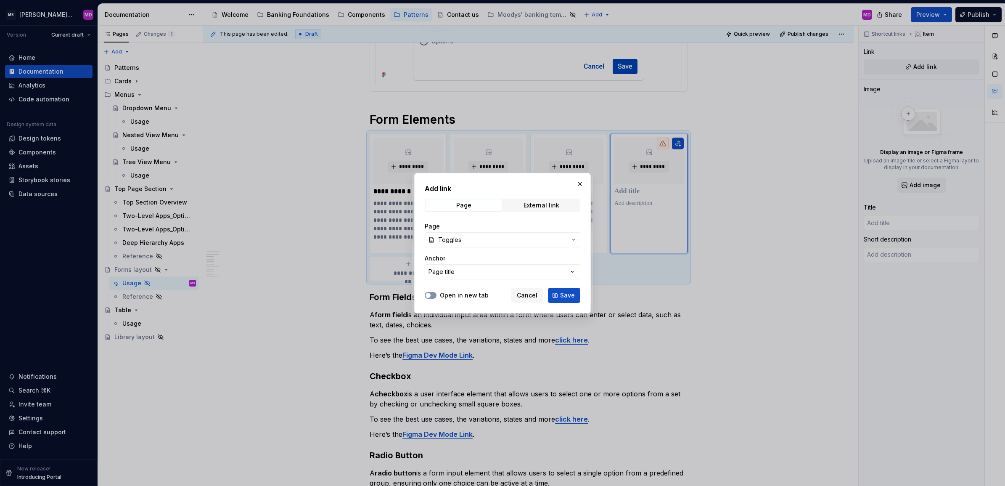
click at [434, 292] on button "Open in new tab" at bounding box center [431, 295] width 12 height 7
click at [545, 292] on div "Cancel Save" at bounding box center [545, 295] width 69 height 15
click at [562, 297] on span "Save" at bounding box center [567, 295] width 15 height 8
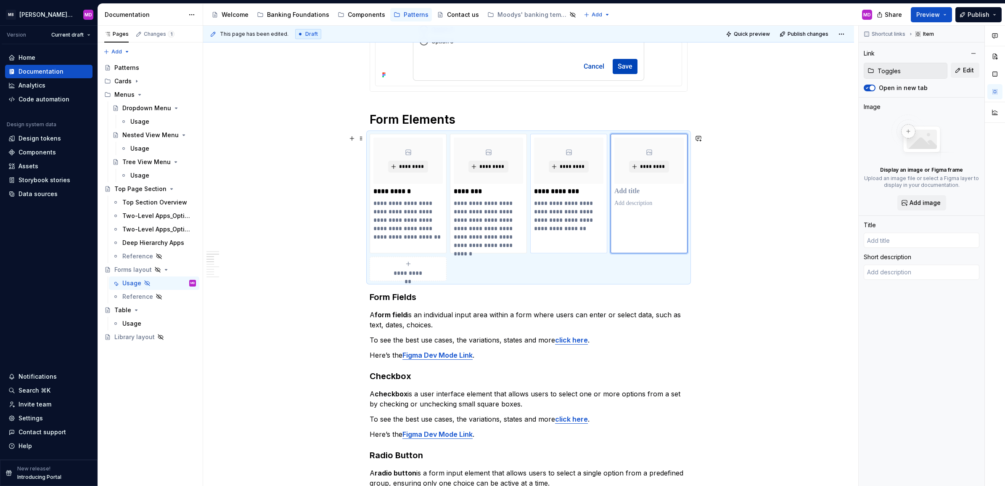
type textarea "*"
type input "Toggles"
type textarea "A toggle is used to quickly switch between two possible states."
click at [422, 298] on h3 "Form Fields" at bounding box center [529, 297] width 318 height 12
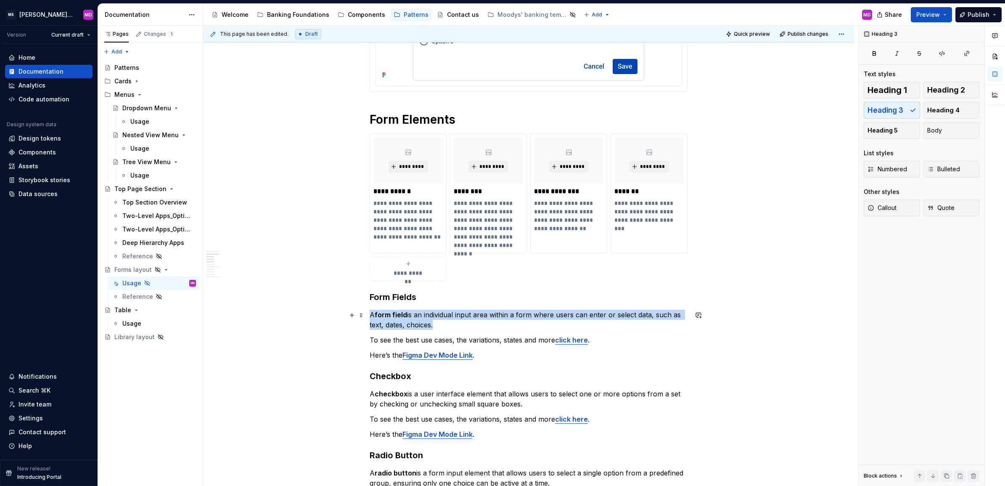
click at [472, 321] on p "A form field is an individual input area within a form where users can enter or…" at bounding box center [529, 320] width 318 height 20
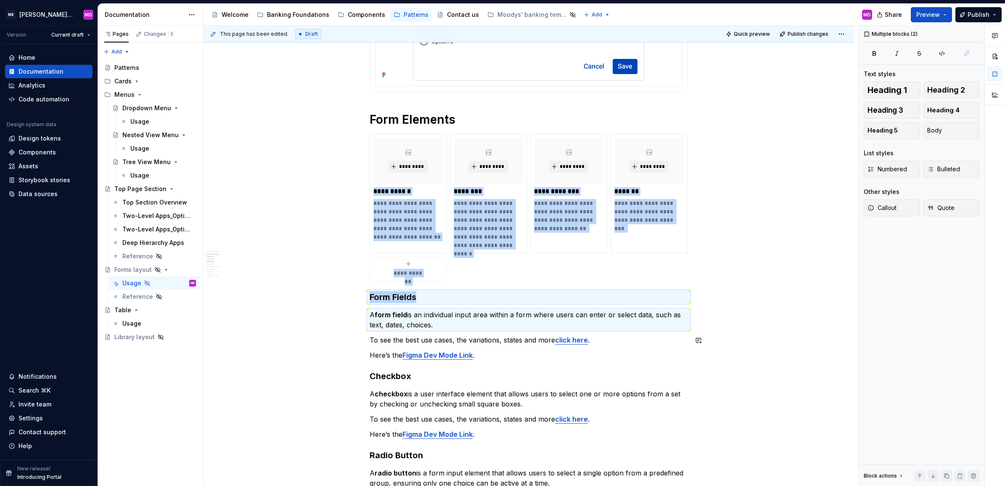
click at [476, 340] on p "To see the best use cases, the variations, states and more click here ." at bounding box center [529, 340] width 318 height 10
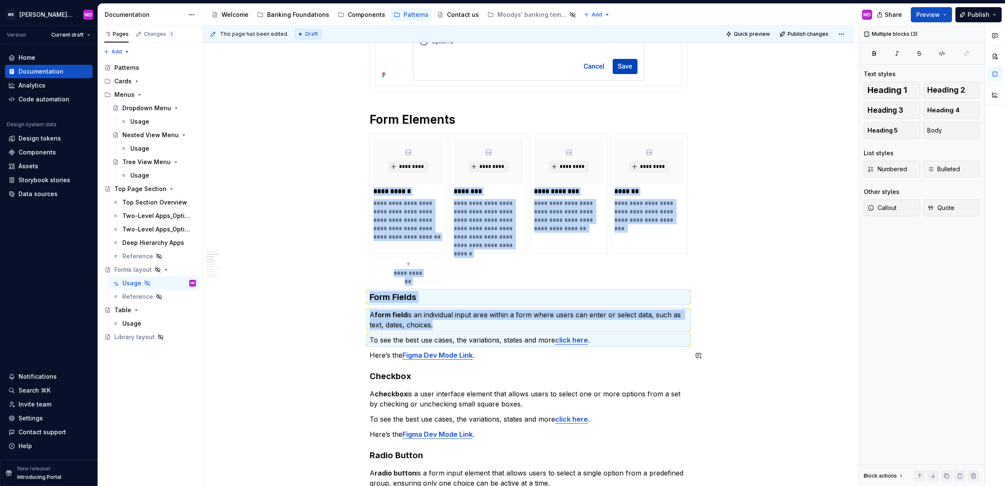
click at [496, 352] on p "Here’s the Figma Dev Mode Link ." at bounding box center [529, 355] width 318 height 10
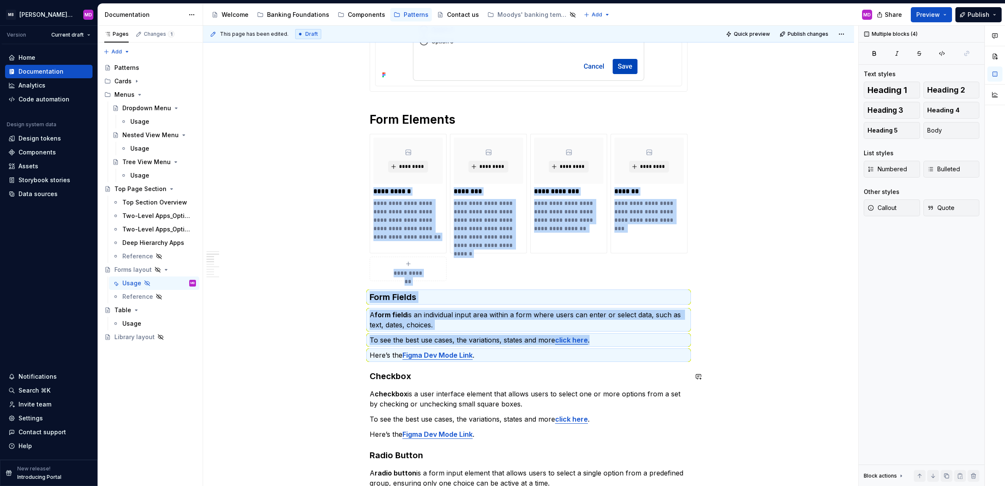
click at [497, 374] on h3 "Checkbox" at bounding box center [529, 376] width 318 height 12
click at [497, 395] on p "A checkbox is a user interface element that allows users to select one or more …" at bounding box center [529, 399] width 318 height 20
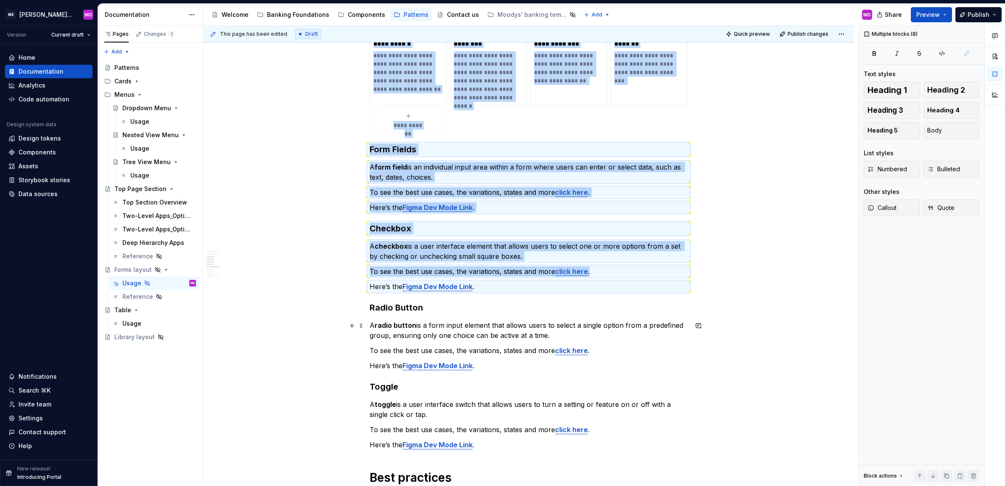
scroll to position [527, 0]
click at [432, 307] on h3 "Radio Button" at bounding box center [529, 307] width 318 height 12
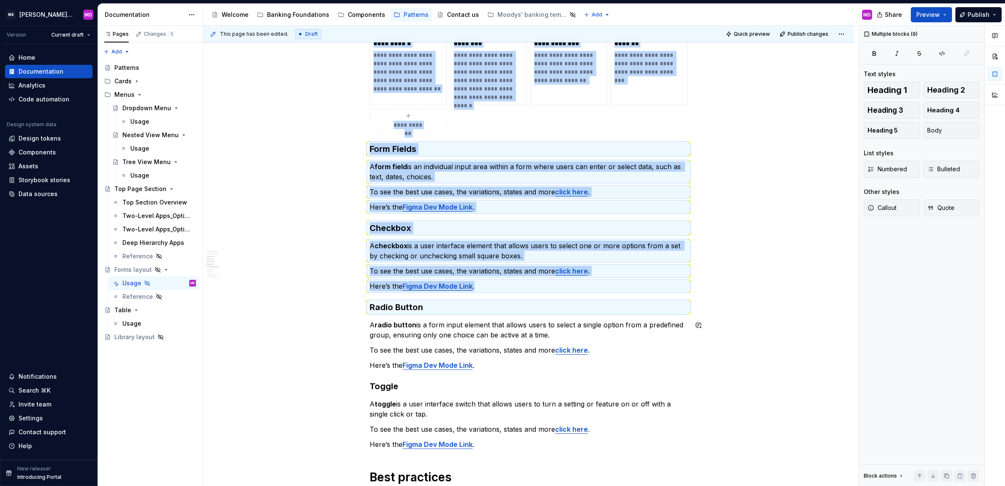
click at [440, 331] on p "A radio button is a form input element that allows users to select a single opt…" at bounding box center [529, 330] width 318 height 20
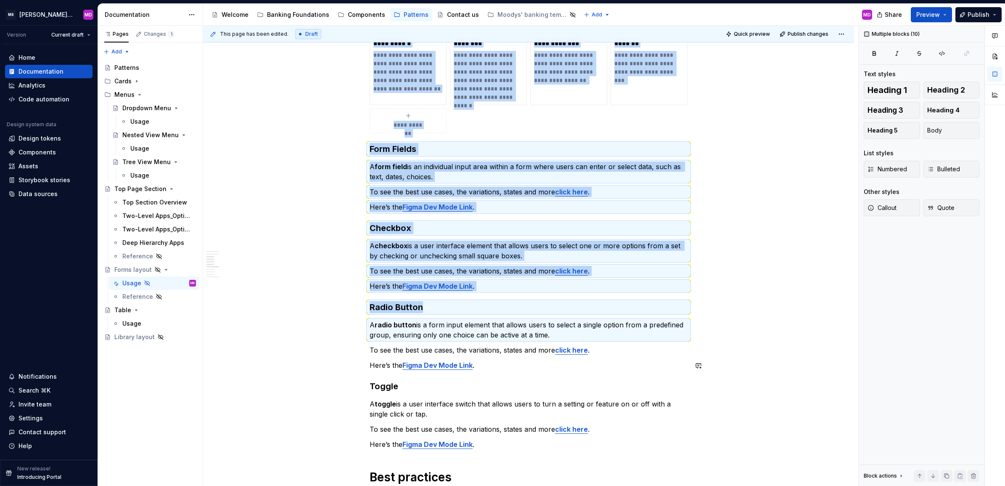
click at [454, 354] on p "To see the best use cases, the variations, states and more click here ." at bounding box center [529, 350] width 318 height 10
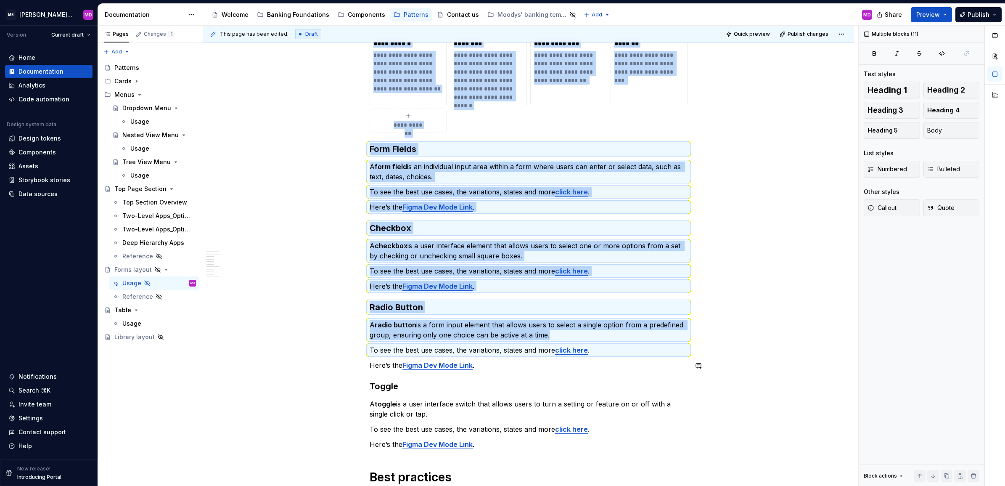
click at [448, 365] on strong "Figma Dev Mode Link" at bounding box center [438, 365] width 70 height 8
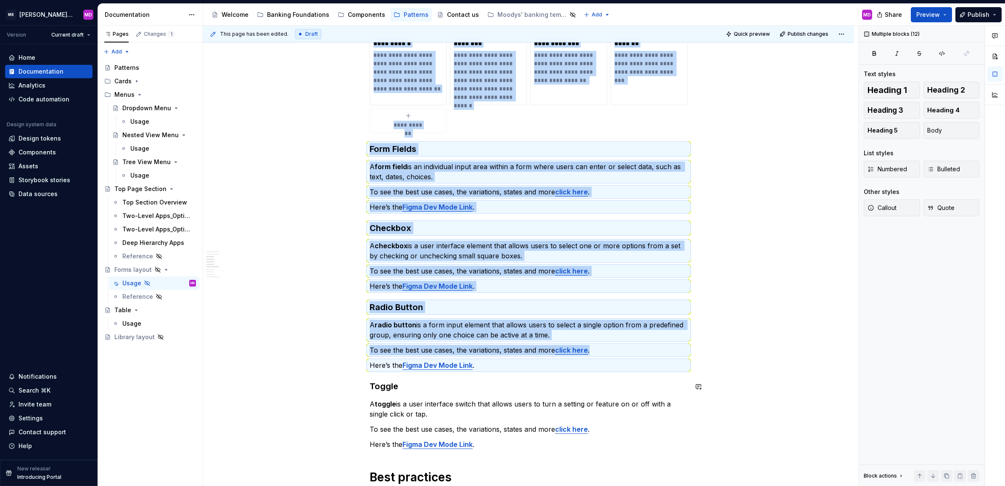
click at [409, 404] on p "A toggle is a user interface switch that allows users to turn a setting or feat…" at bounding box center [529, 409] width 318 height 20
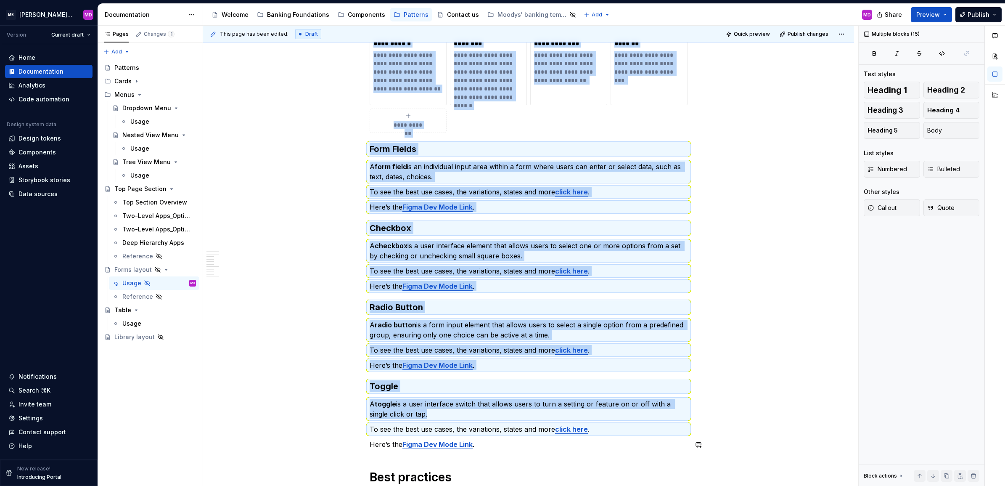
click at [389, 447] on p "Here’s the Figma Dev Mode Link ." at bounding box center [529, 444] width 318 height 10
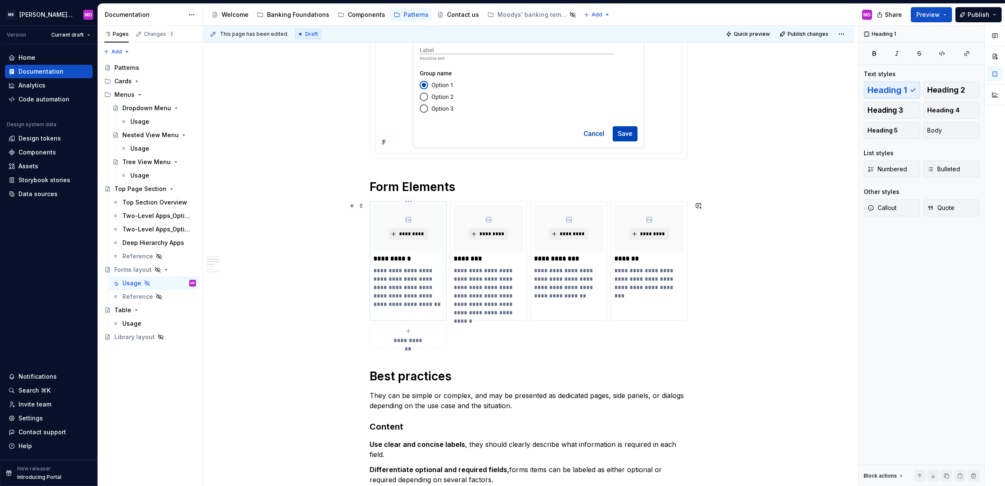
scroll to position [314, 0]
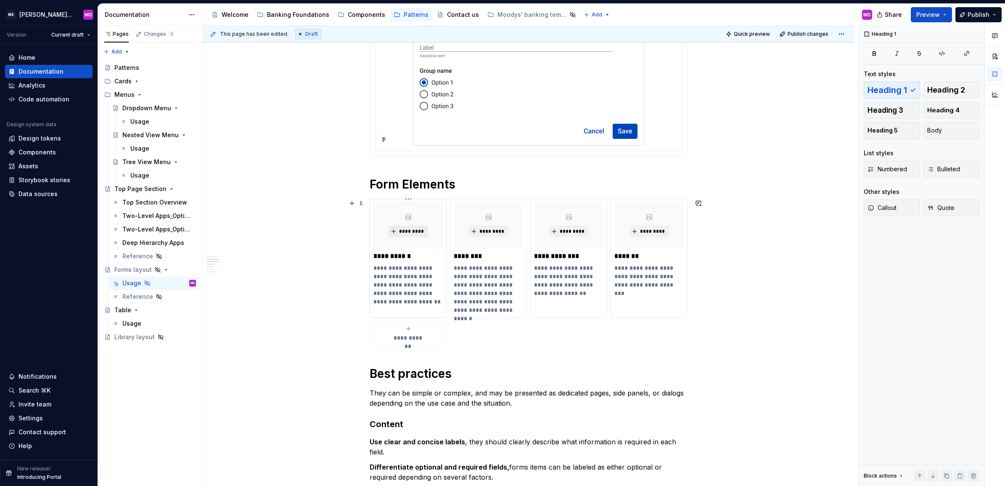
click at [408, 230] on span "*********" at bounding box center [412, 231] width 26 height 7
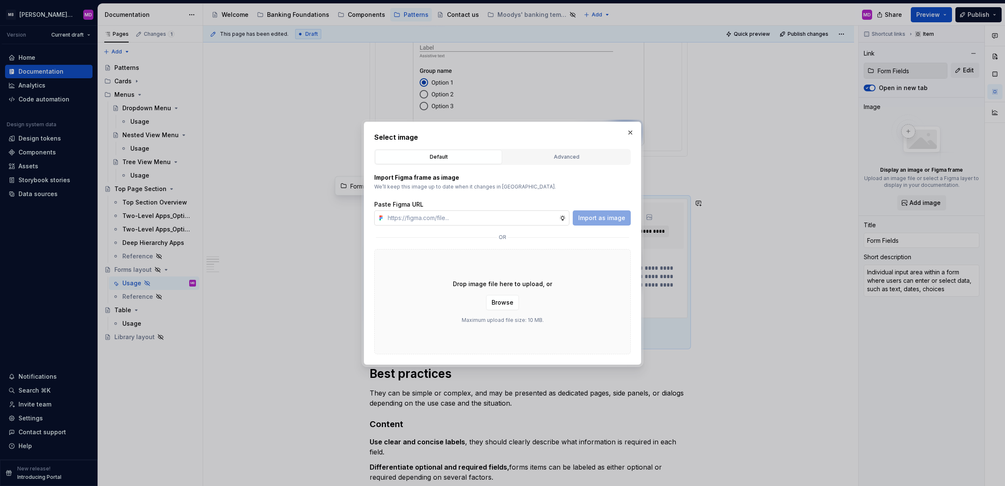
type textarea "*"
type input "[URL][DOMAIN_NAME]"
click at [602, 215] on span "Import as image" at bounding box center [601, 218] width 47 height 8
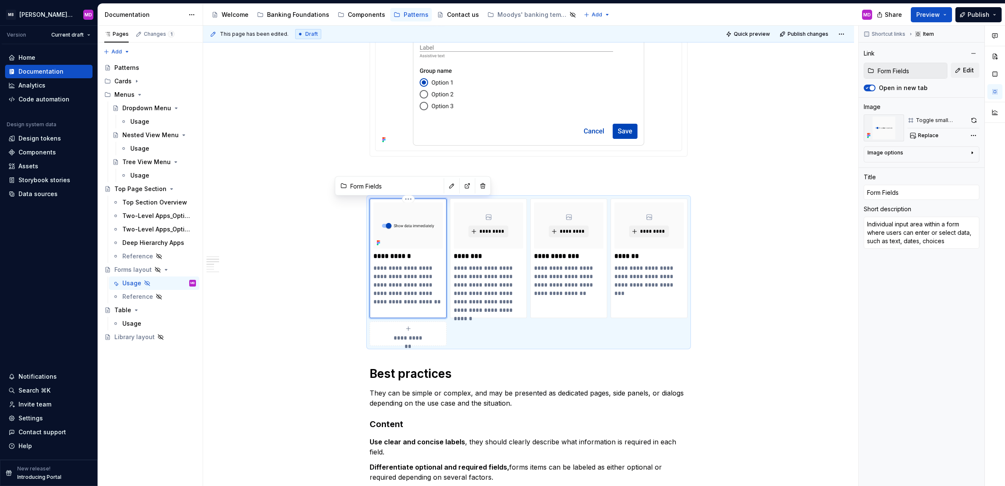
click at [747, 34] on span "Quick preview" at bounding box center [752, 34] width 36 height 7
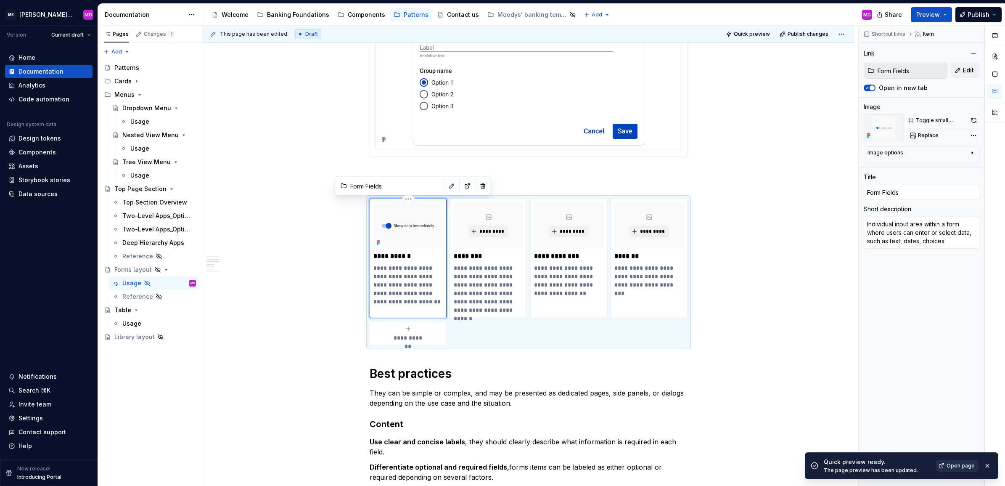
click at [953, 461] on link "Open page" at bounding box center [957, 466] width 42 height 12
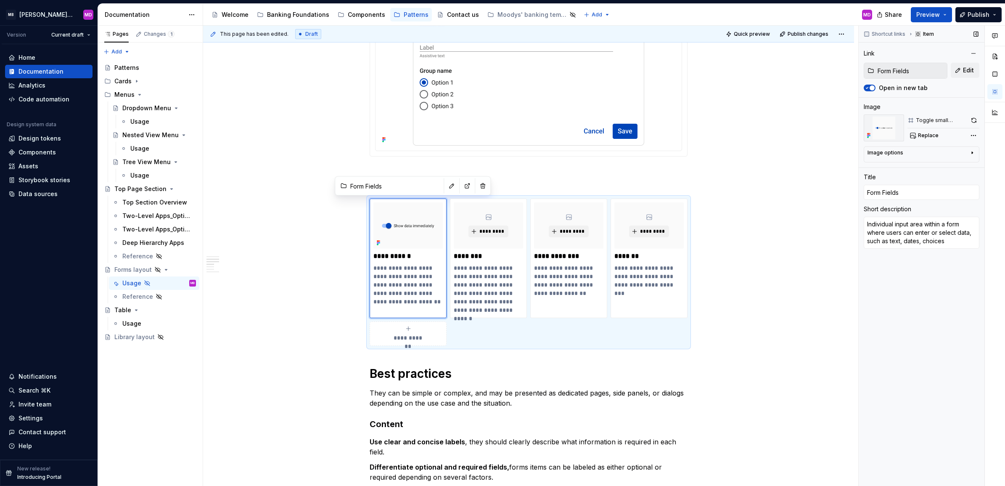
click at [875, 123] on img at bounding box center [884, 127] width 40 height 27
click at [914, 138] on button "Replace" at bounding box center [925, 136] width 35 height 12
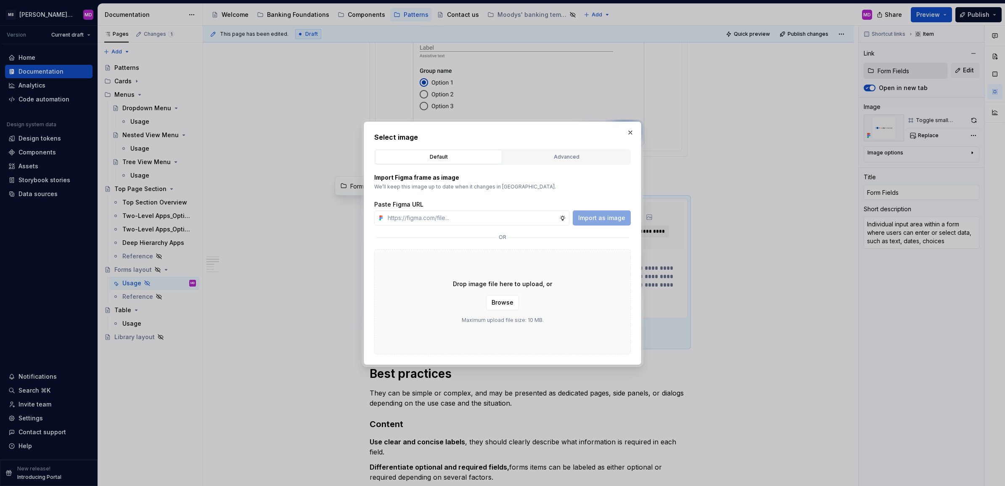
type textarea "*"
type input "[URL][DOMAIN_NAME]"
type textarea "*"
type input "[URL][DOMAIN_NAME]"
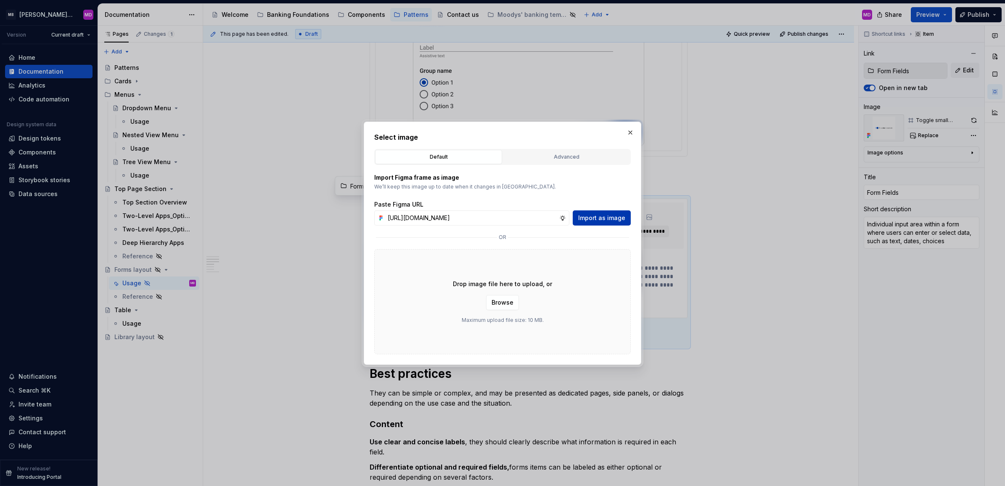
click at [620, 215] on span "Import as image" at bounding box center [601, 218] width 47 height 8
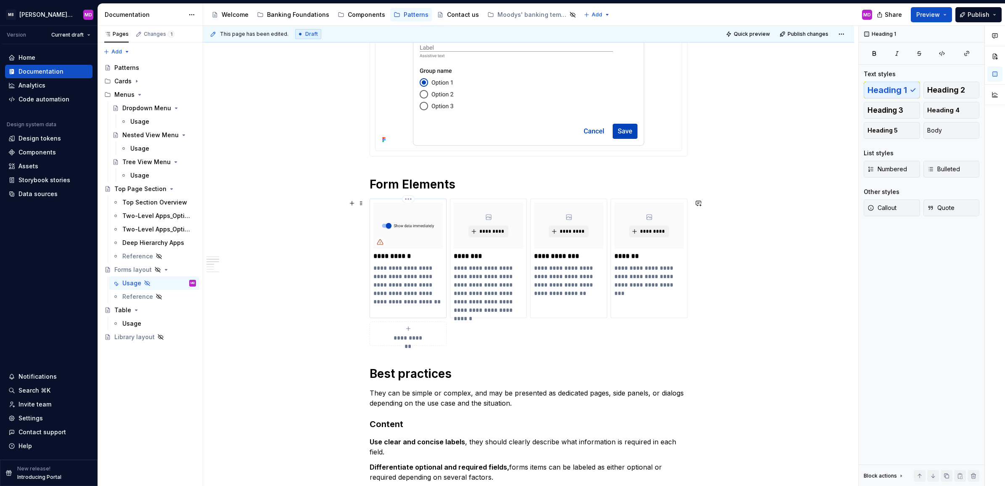
click at [402, 226] on img at bounding box center [408, 225] width 69 height 46
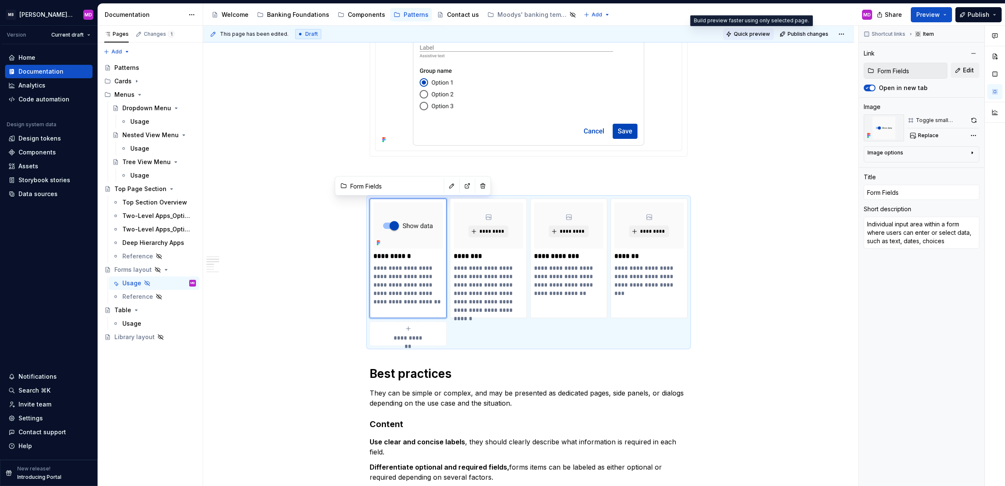
click at [738, 34] on span "Quick preview" at bounding box center [752, 34] width 36 height 7
type textarea "*"
